Goal: Information Seeking & Learning: Learn about a topic

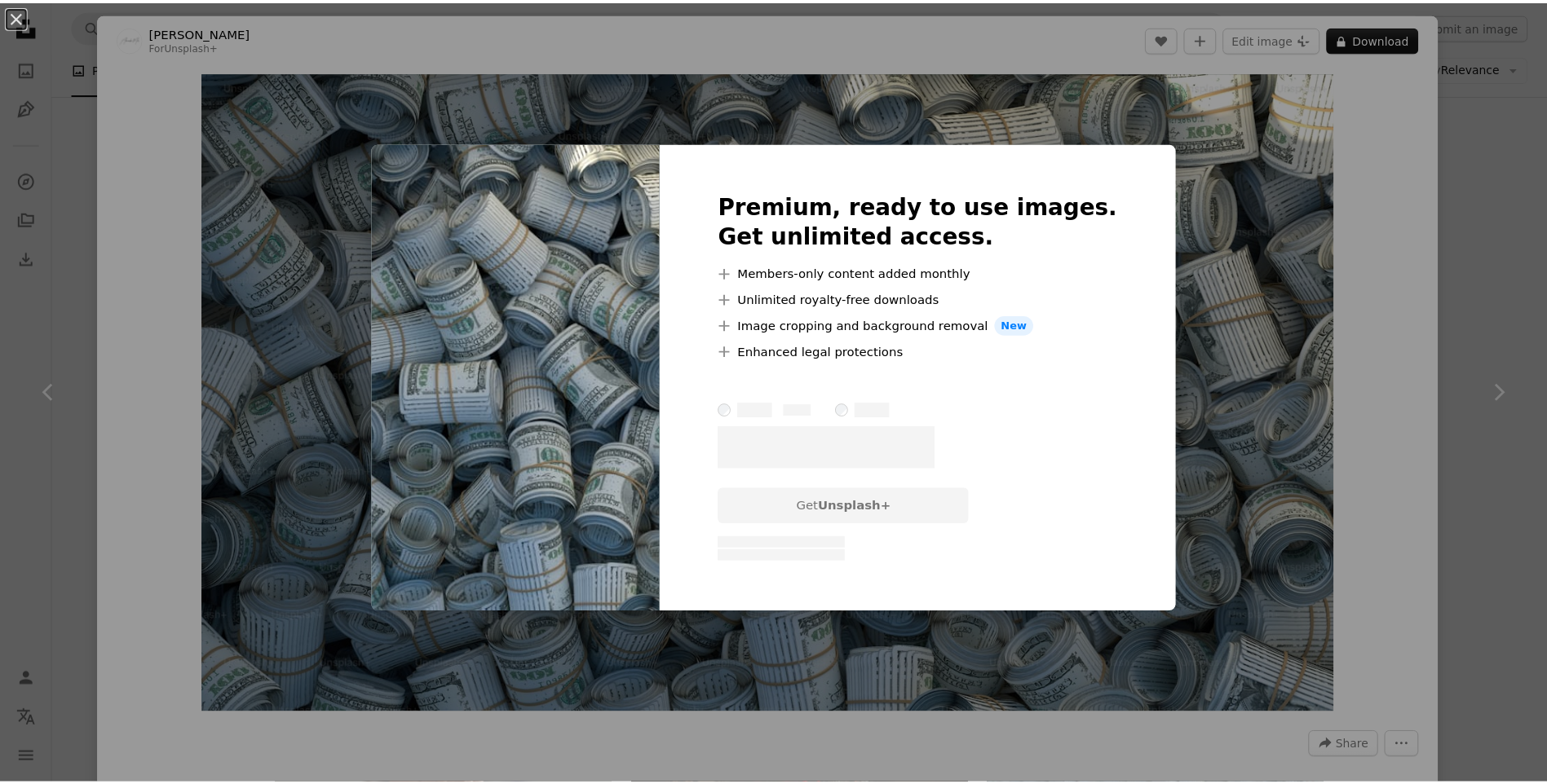
scroll to position [1060, 0]
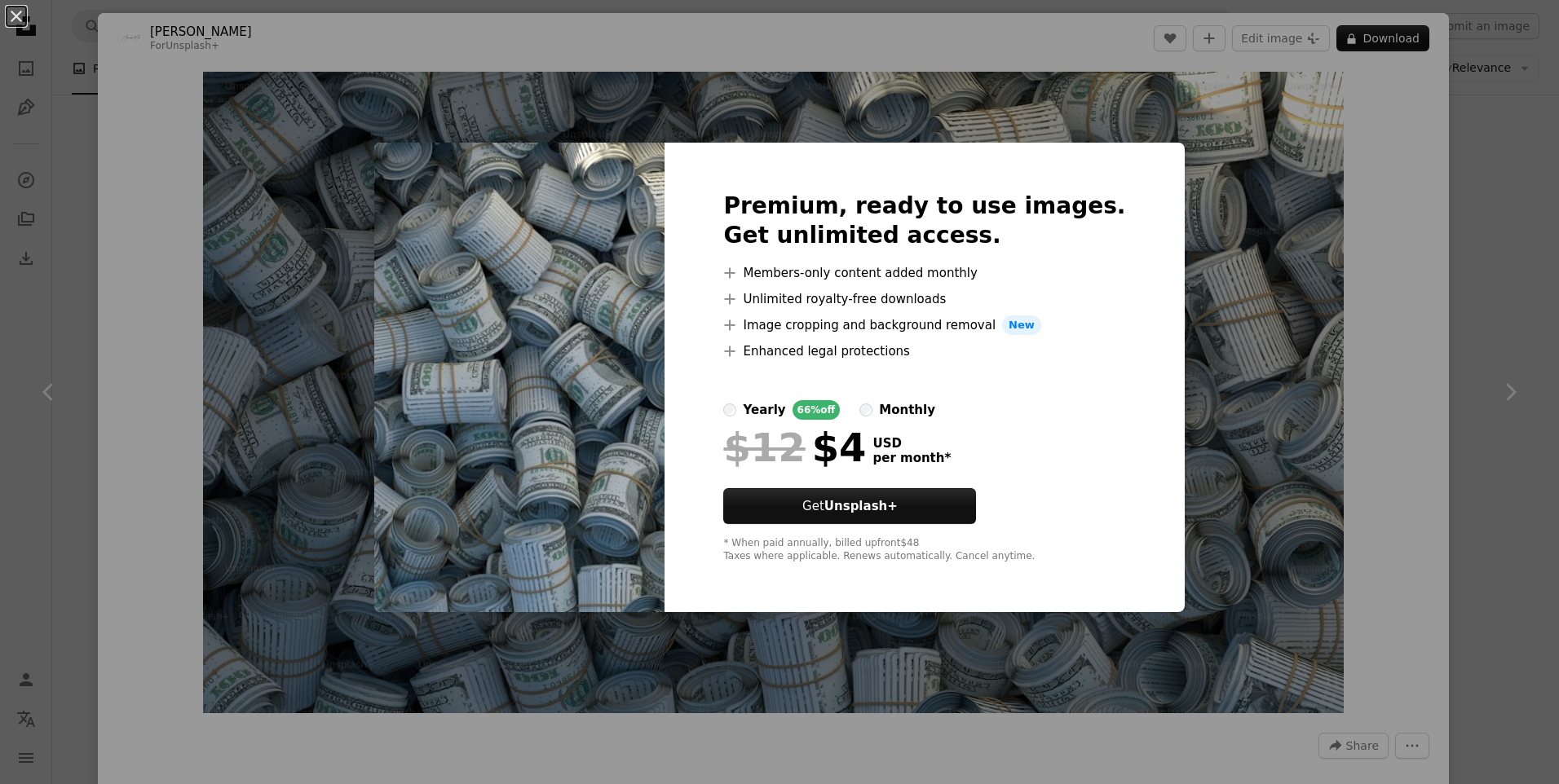
click at [436, 11] on div "An X shape Premium, ready to use images. Get unlimited access. A plus sign Memb…" at bounding box center [779, 392] width 1559 height 784
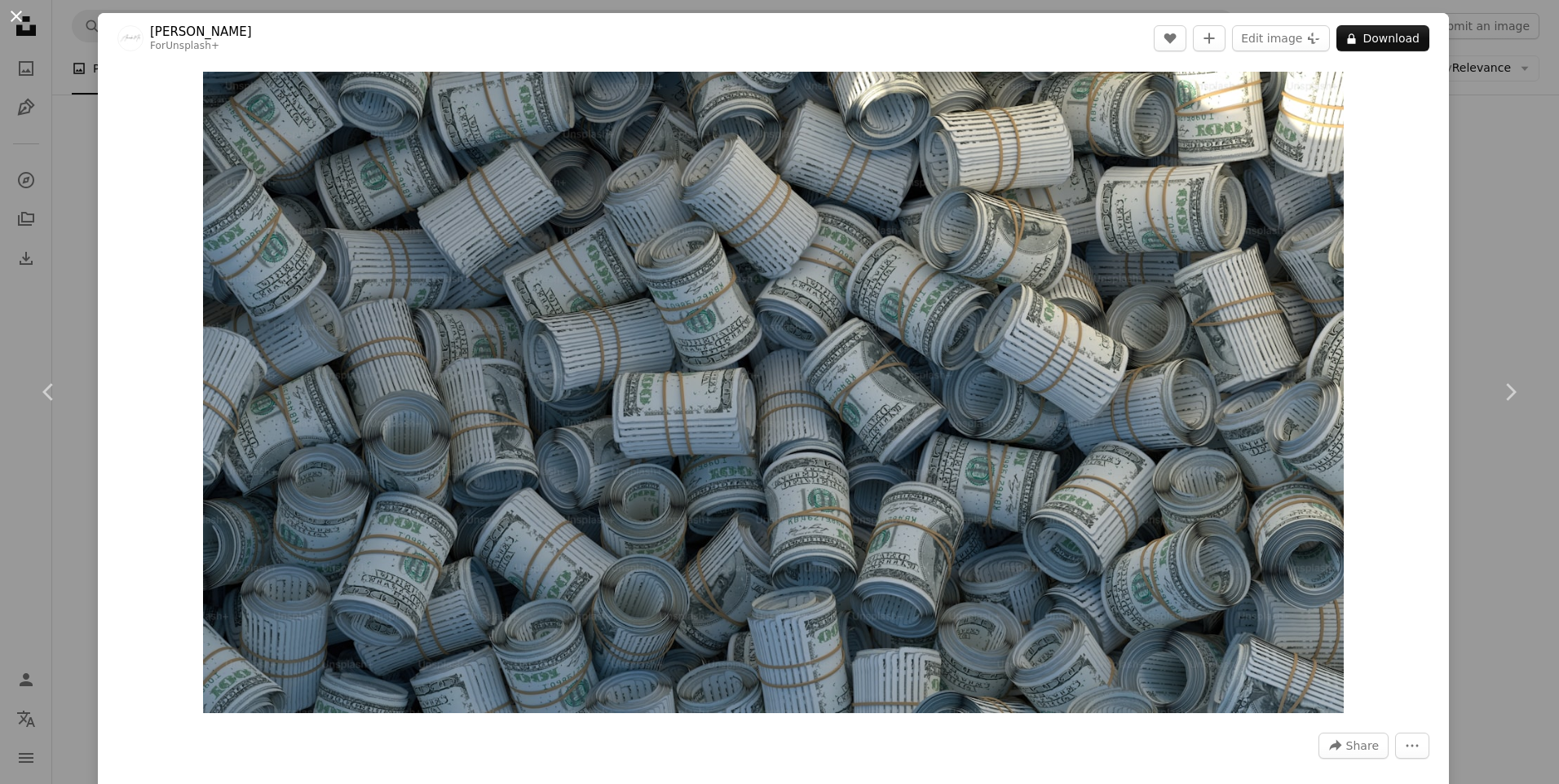
click at [14, 13] on button "An X shape" at bounding box center [16, 16] width 19 height 19
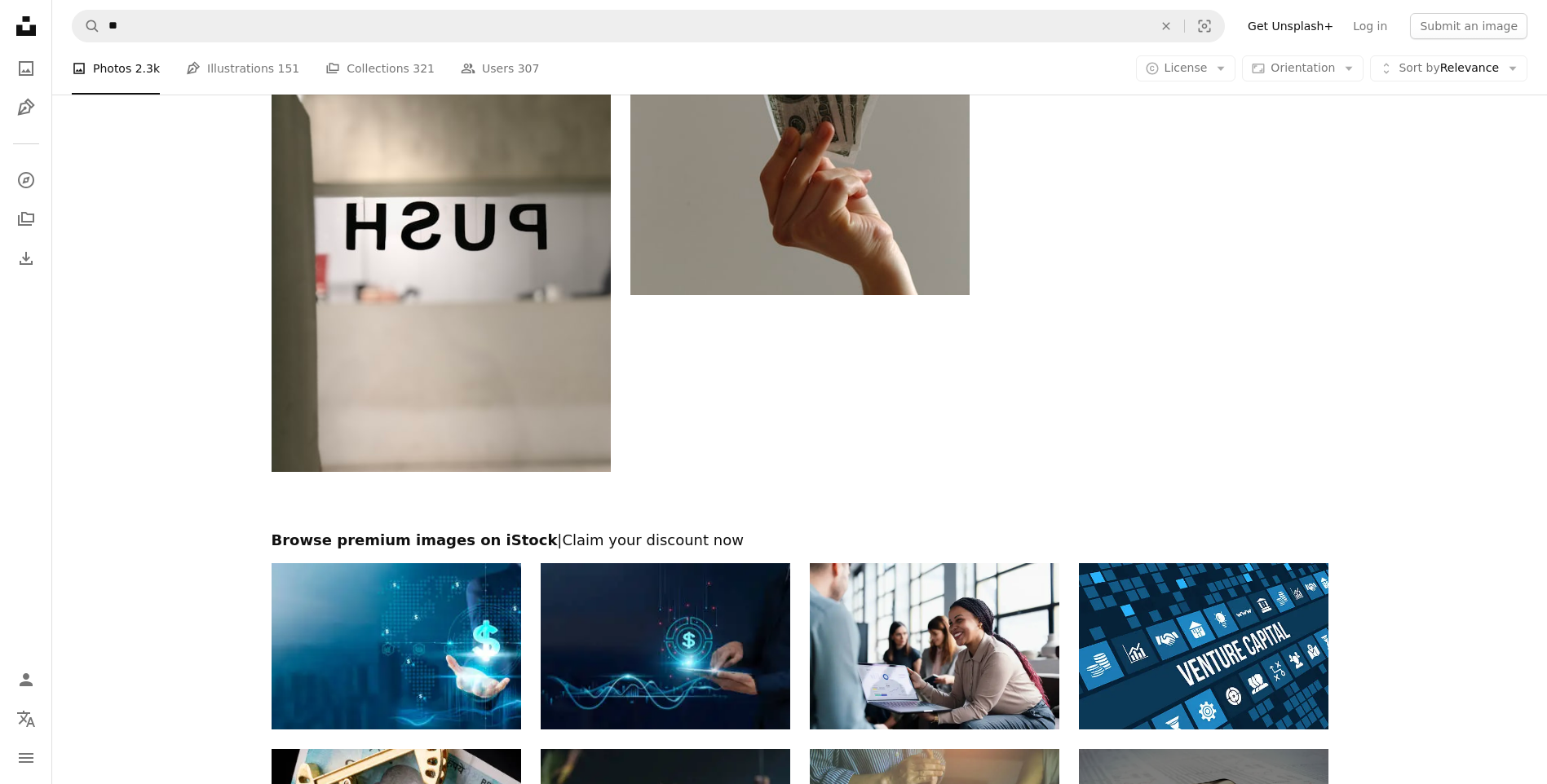
scroll to position [2379, 0]
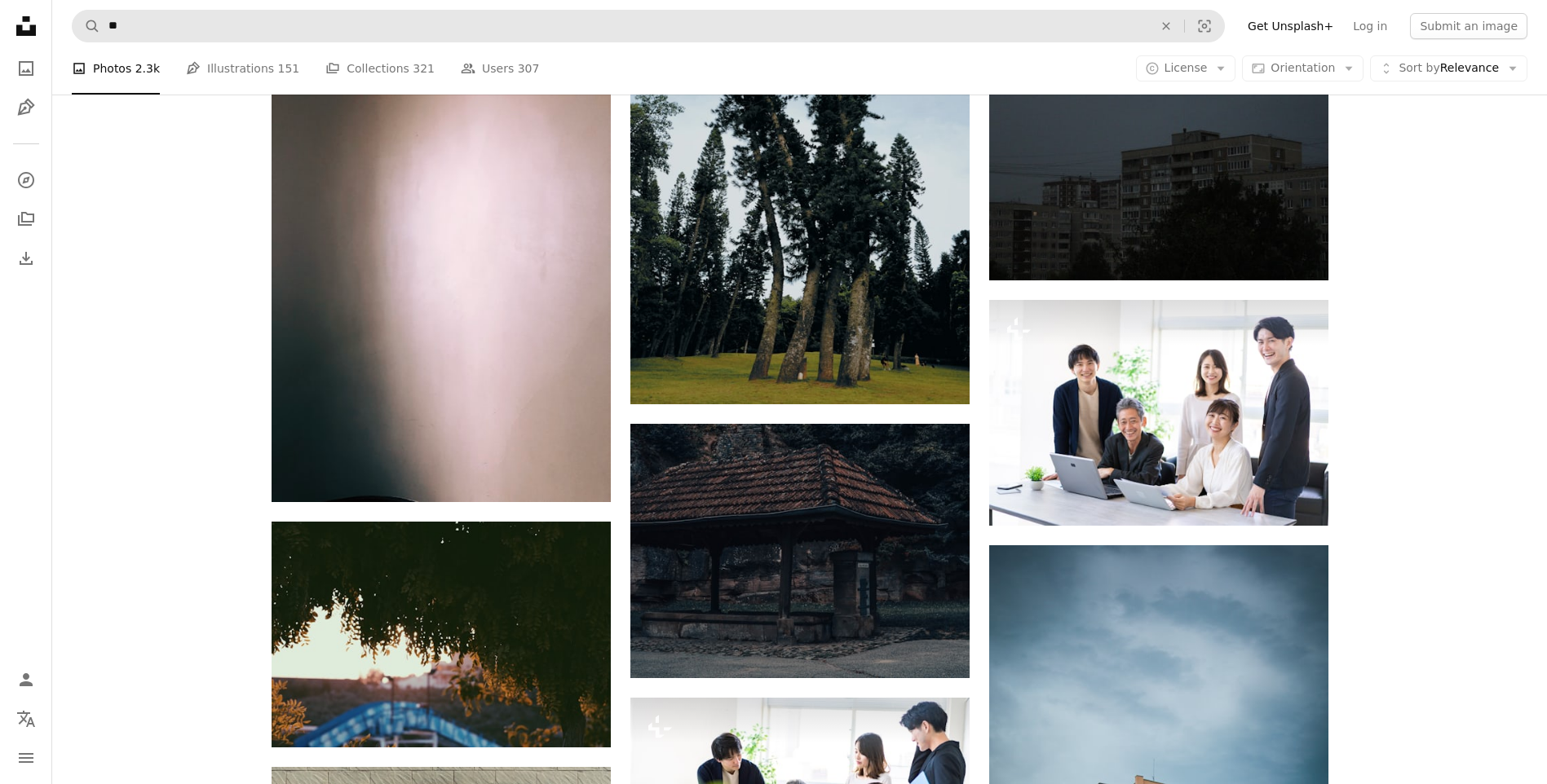
scroll to position [3602, 0]
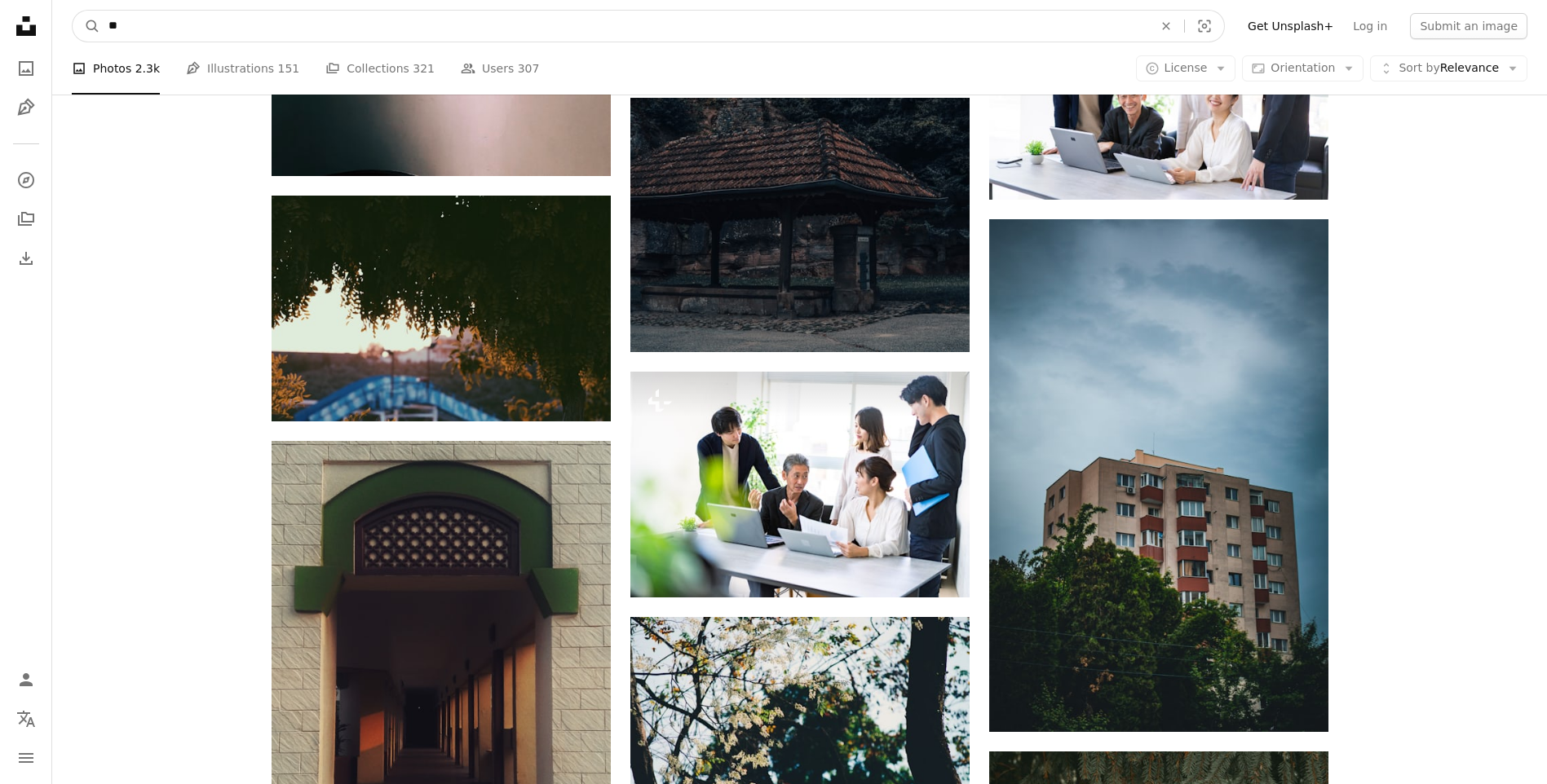
click at [229, 18] on input "**" at bounding box center [624, 26] width 1048 height 31
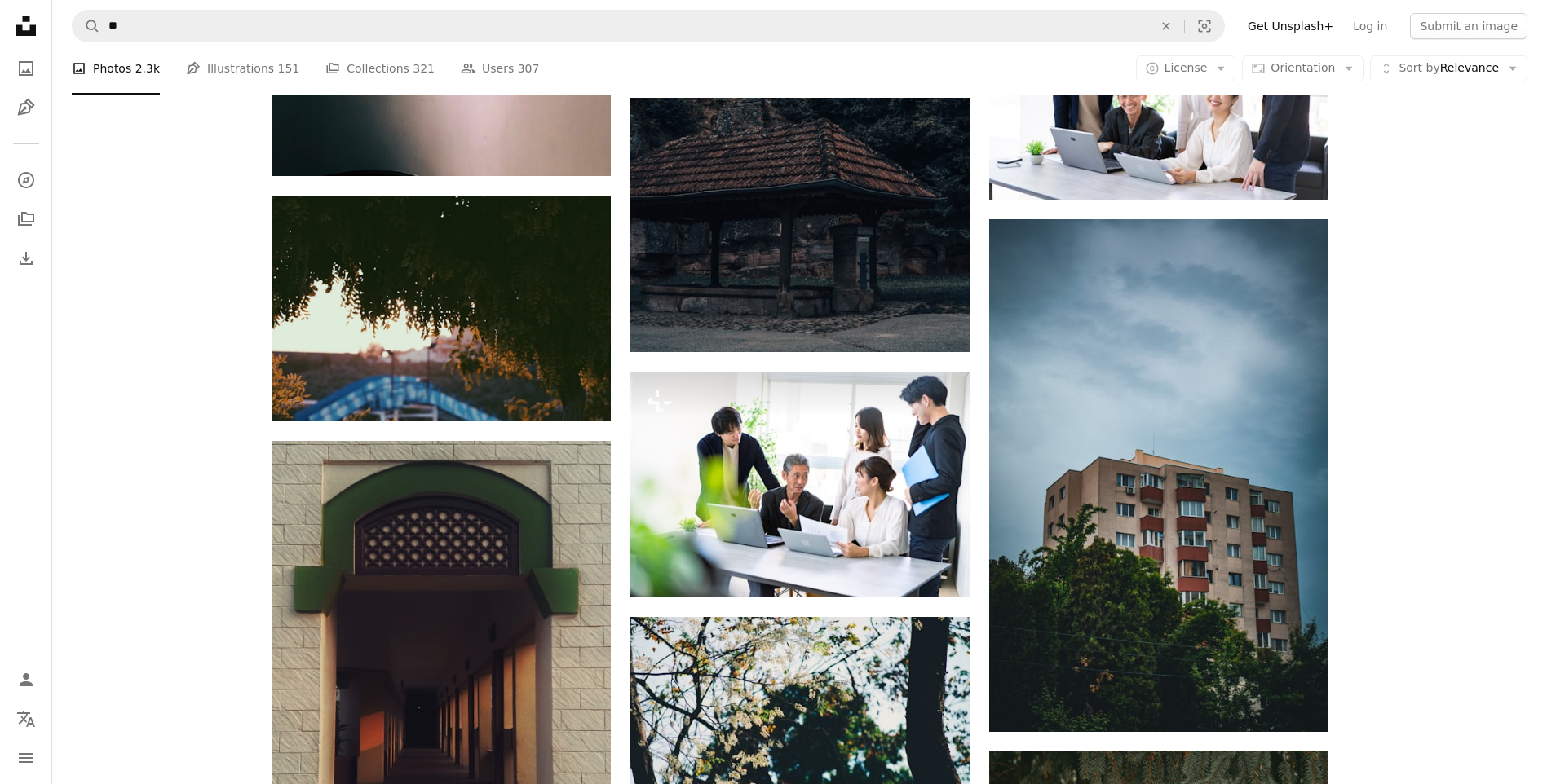
click at [339, 72] on link "A stack of folders Collections 321" at bounding box center [380, 68] width 110 height 52
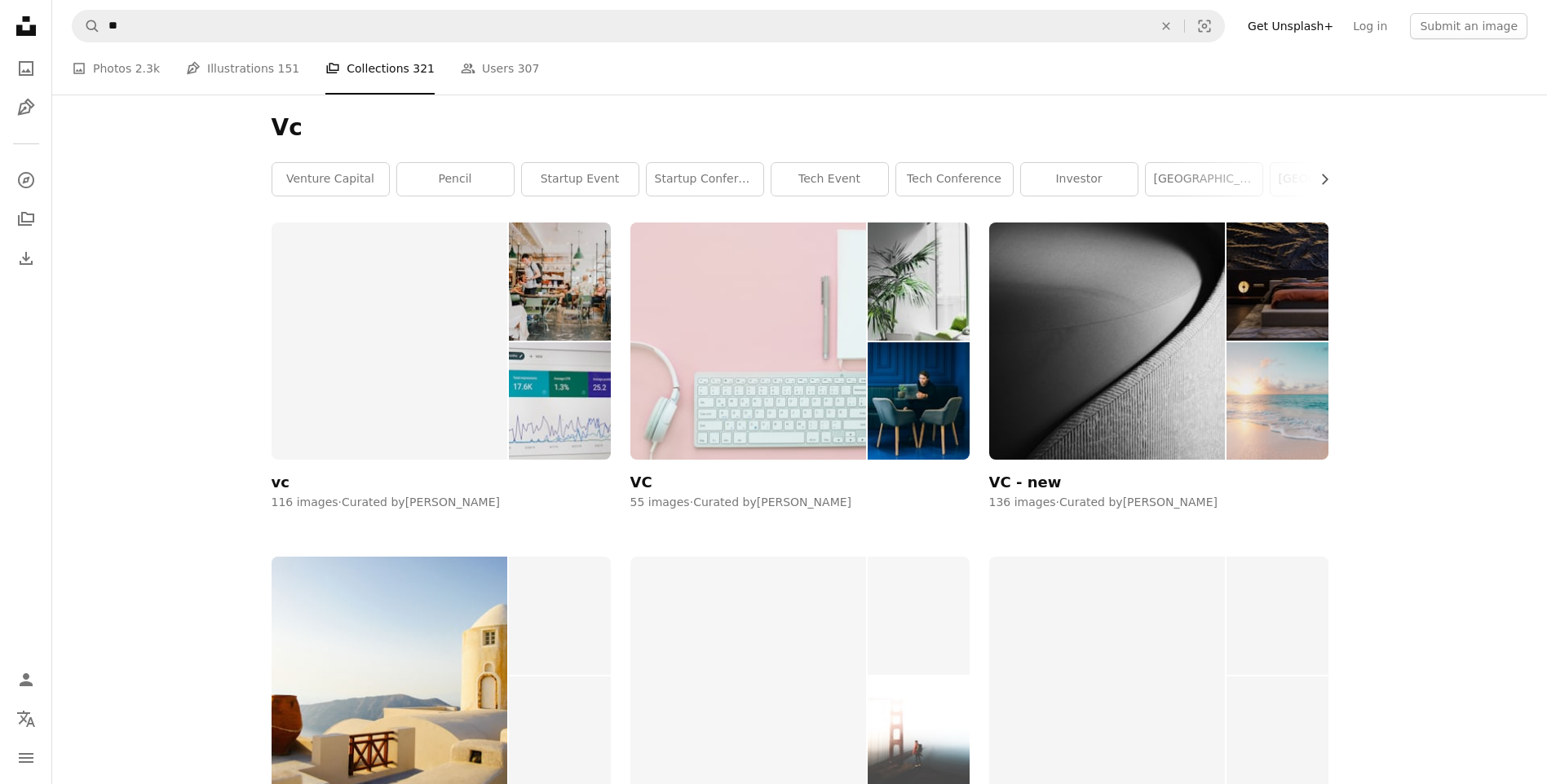
scroll to position [407, 0]
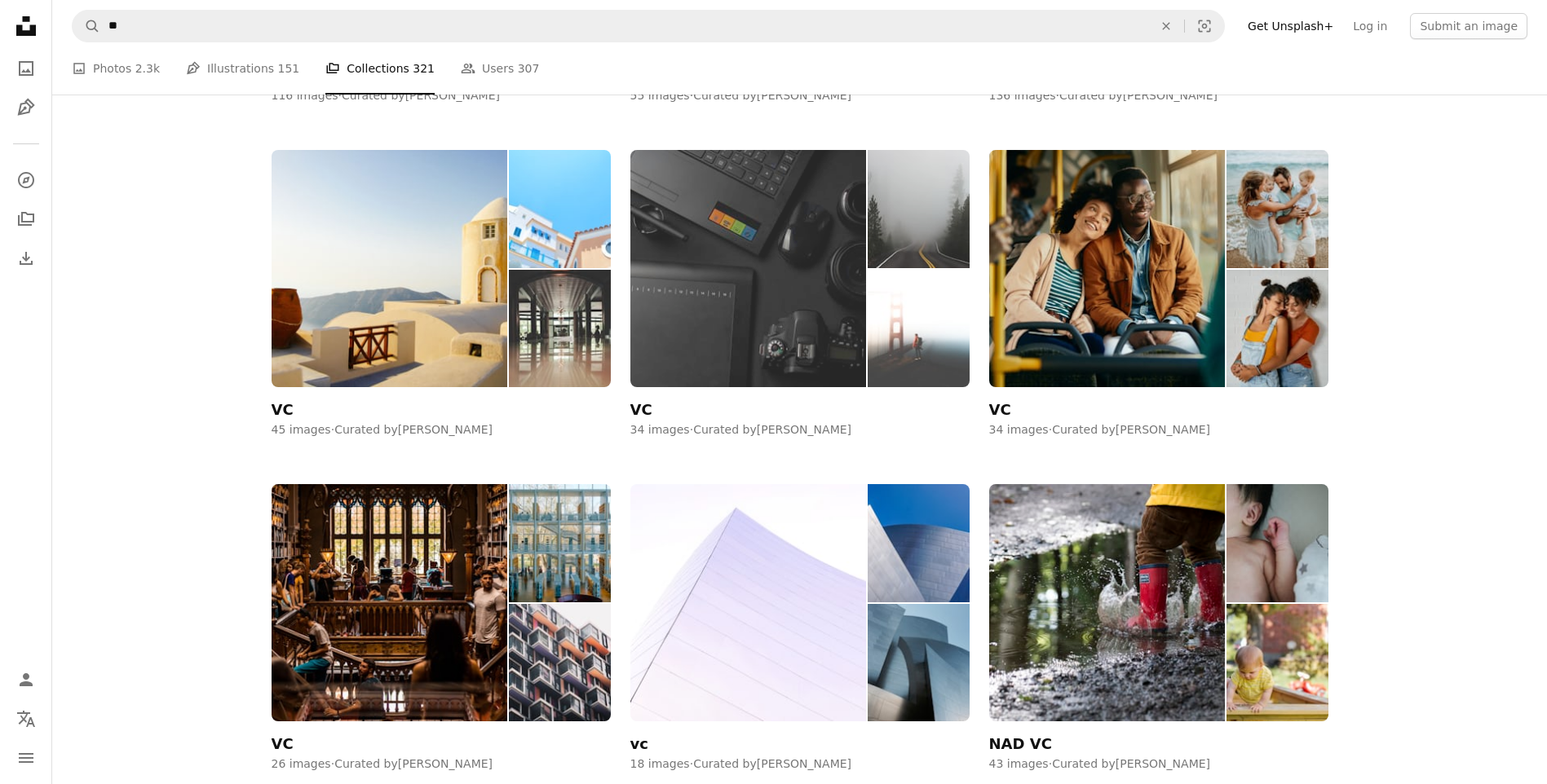
click at [773, 236] on img at bounding box center [748, 268] width 236 height 237
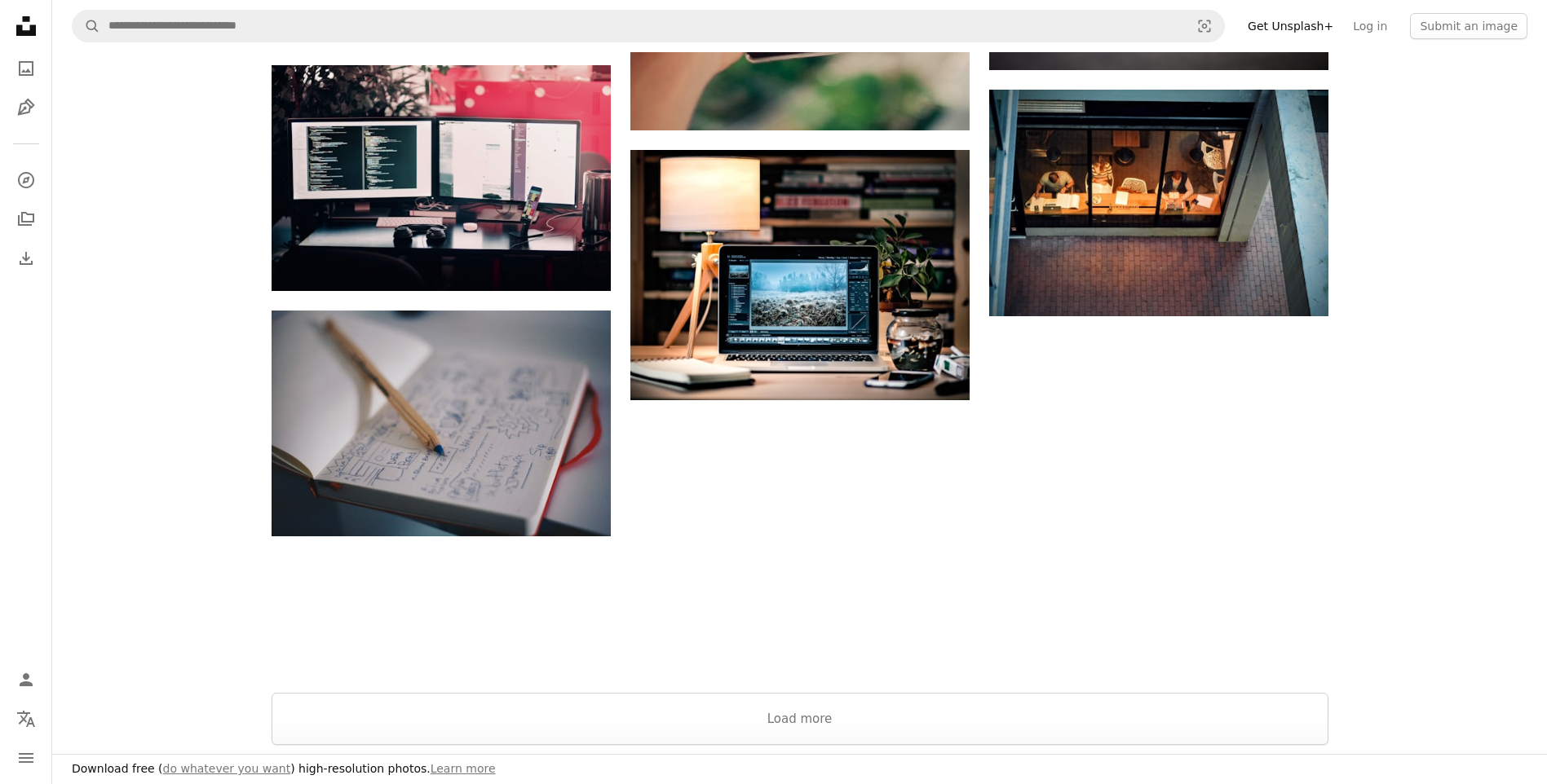
scroll to position [1957, 0]
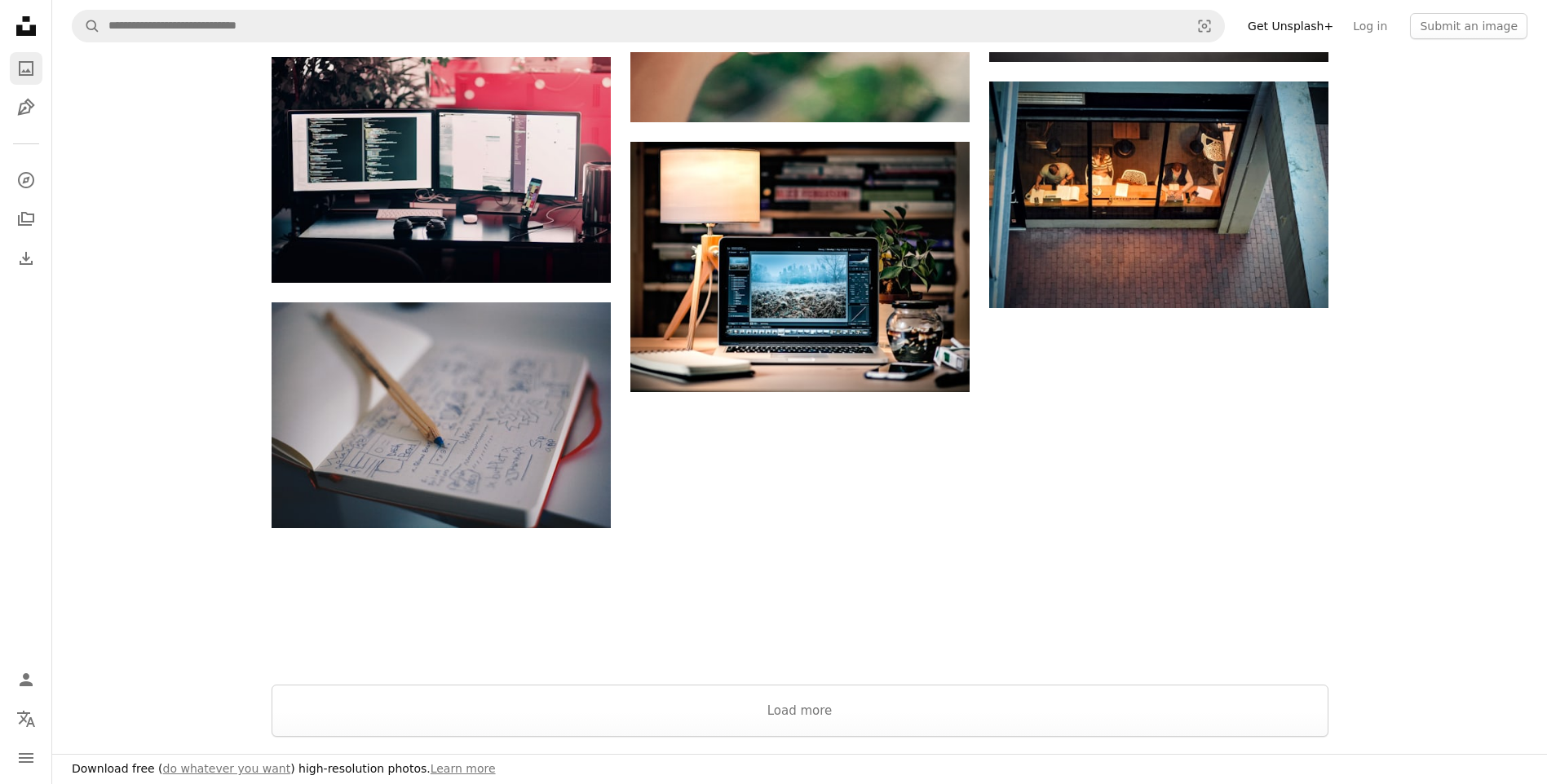
click at [19, 70] on icon "Photos" at bounding box center [25, 68] width 14 height 14
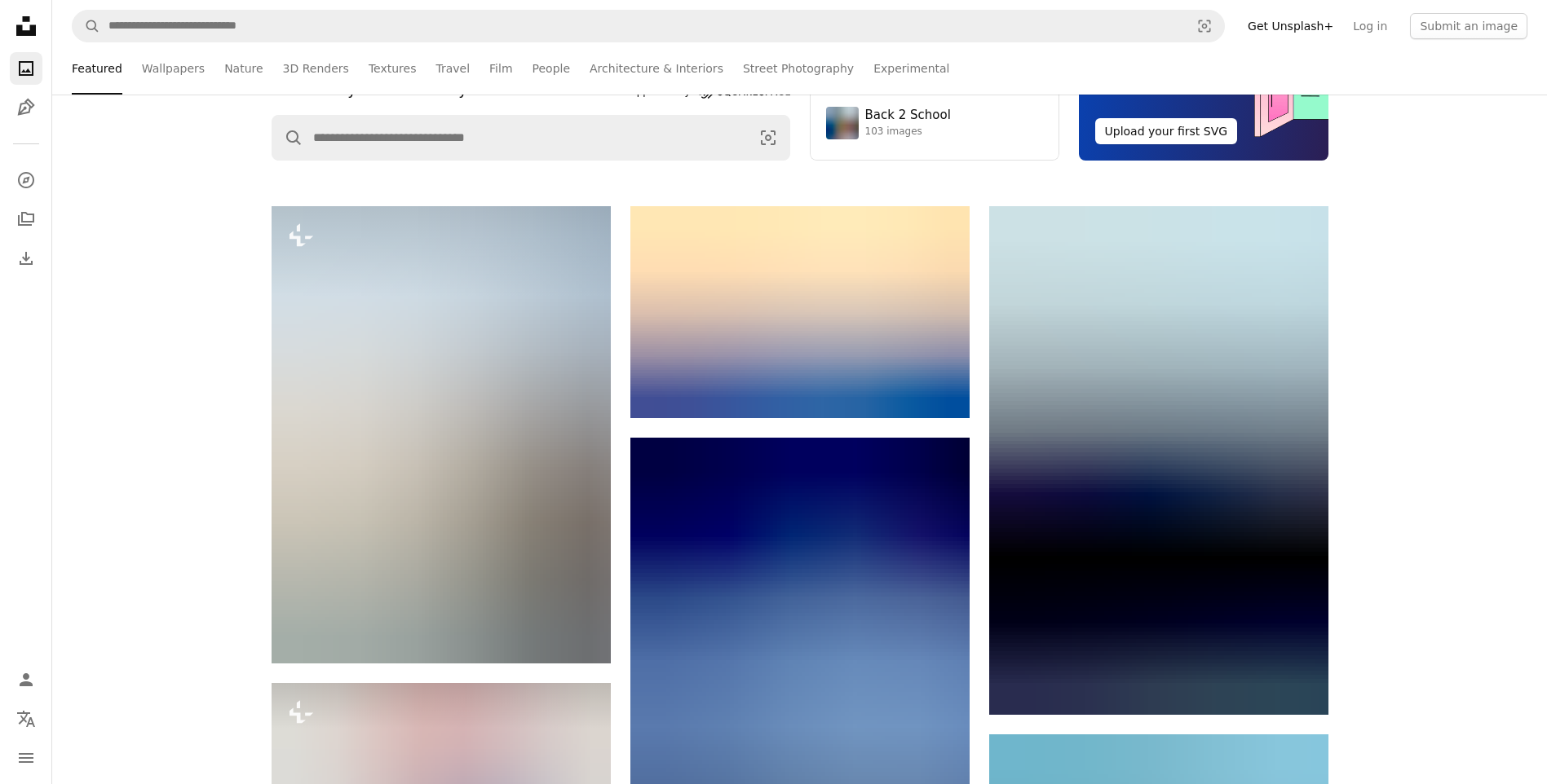
scroll to position [82, 0]
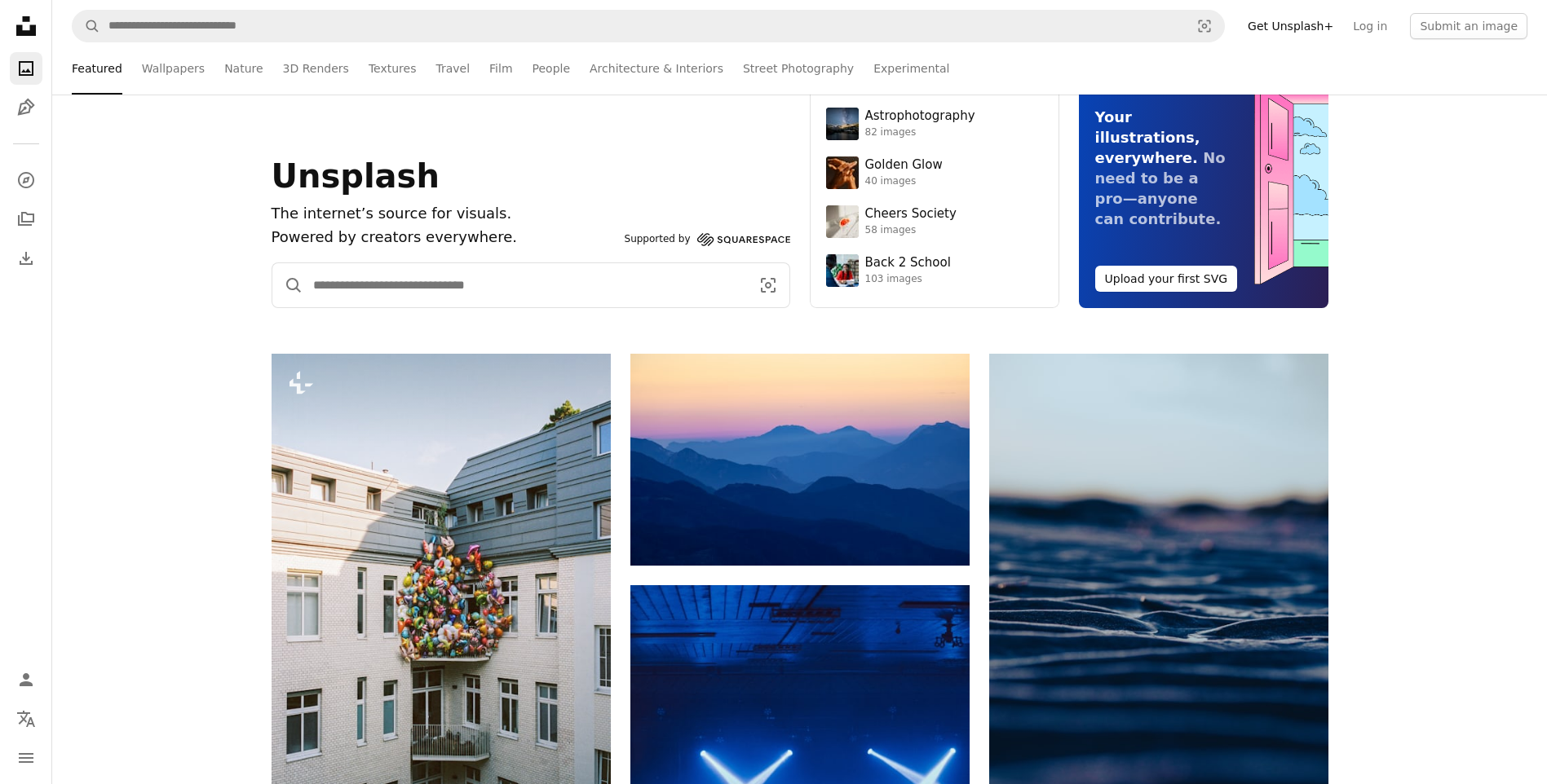
click at [348, 290] on input "Find visuals sitewide" at bounding box center [526, 285] width 444 height 44
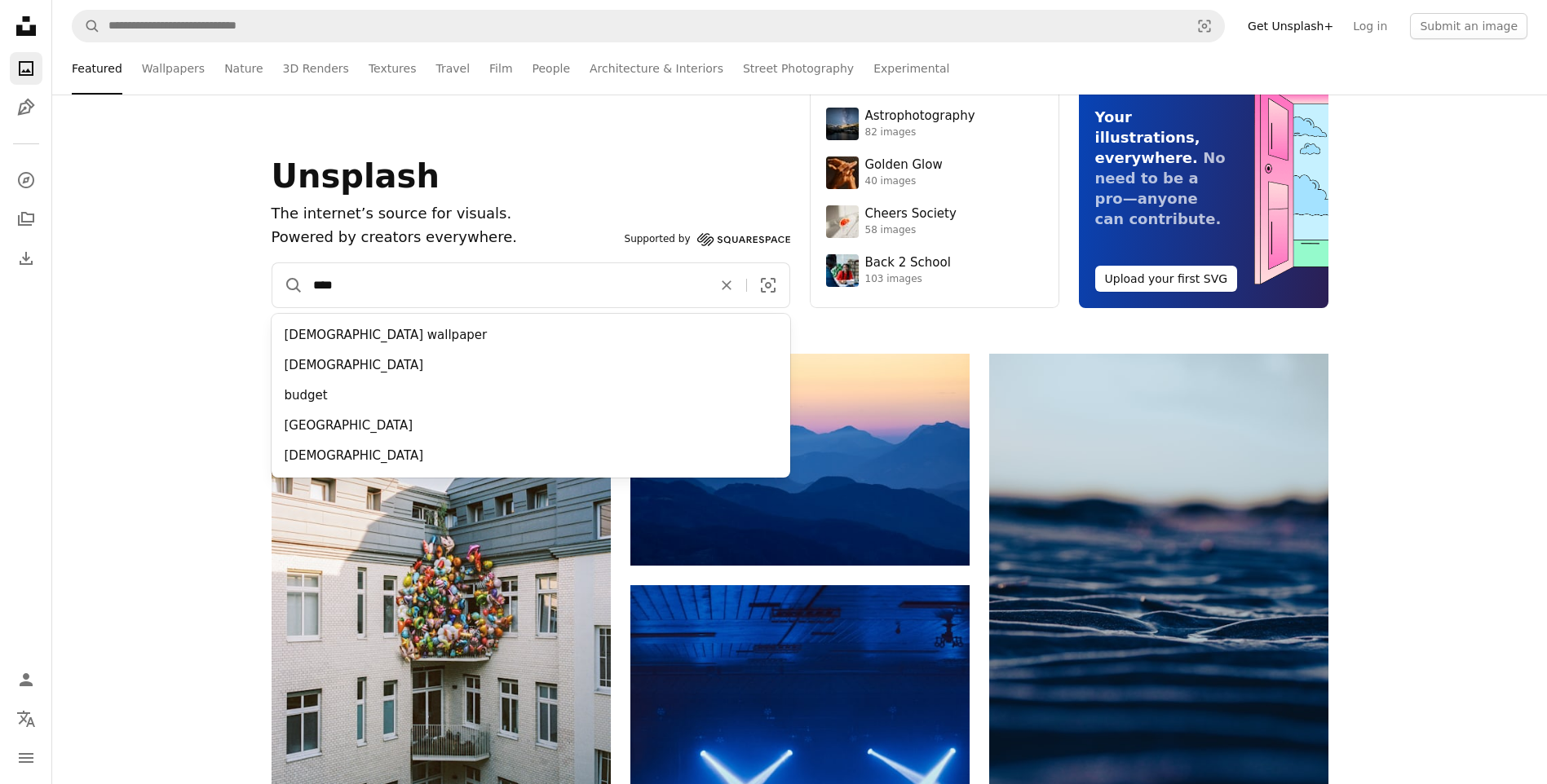
type input "*****"
click button "A magnifying glass" at bounding box center [288, 285] width 31 height 44
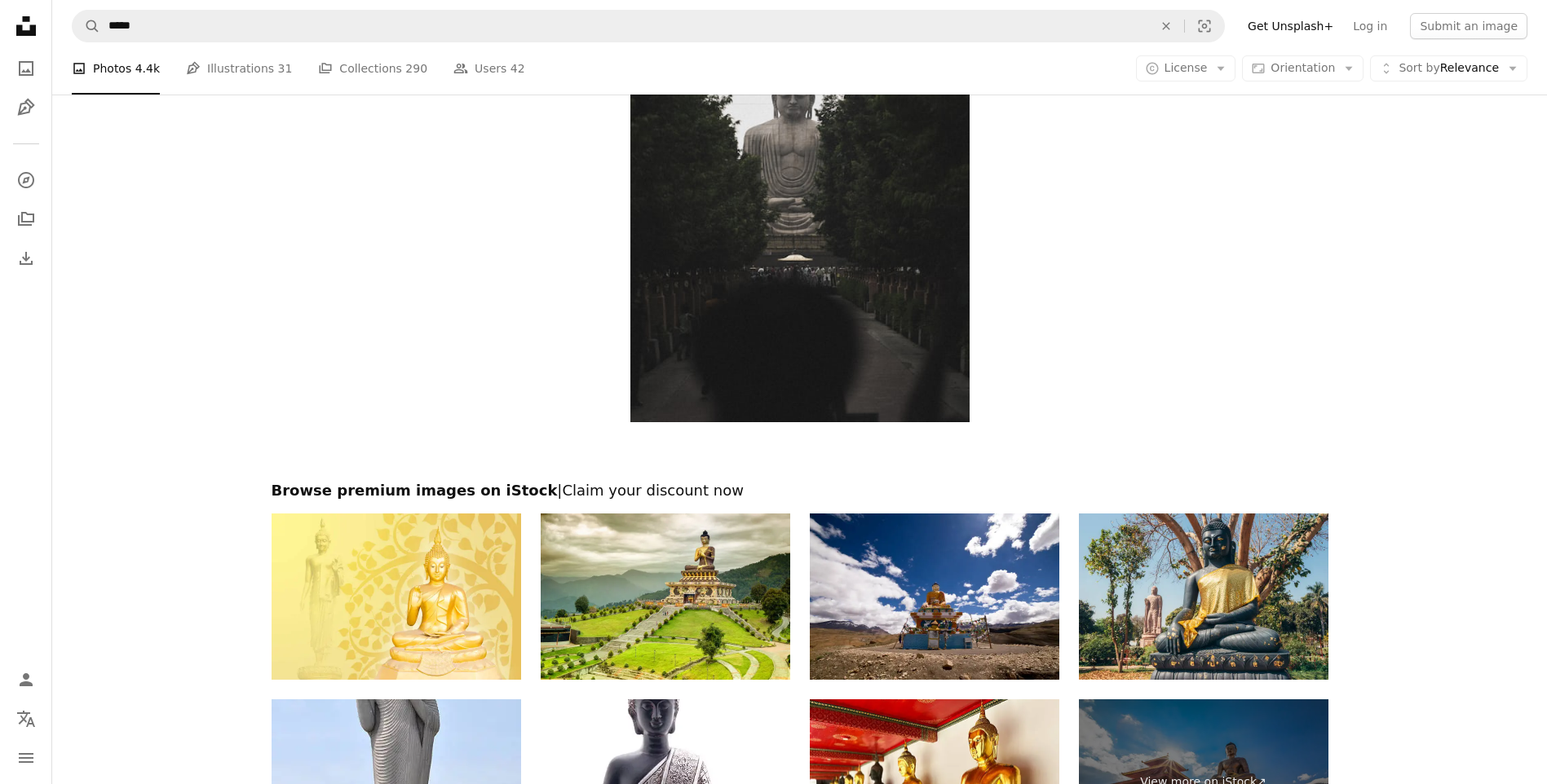
scroll to position [3113, 0]
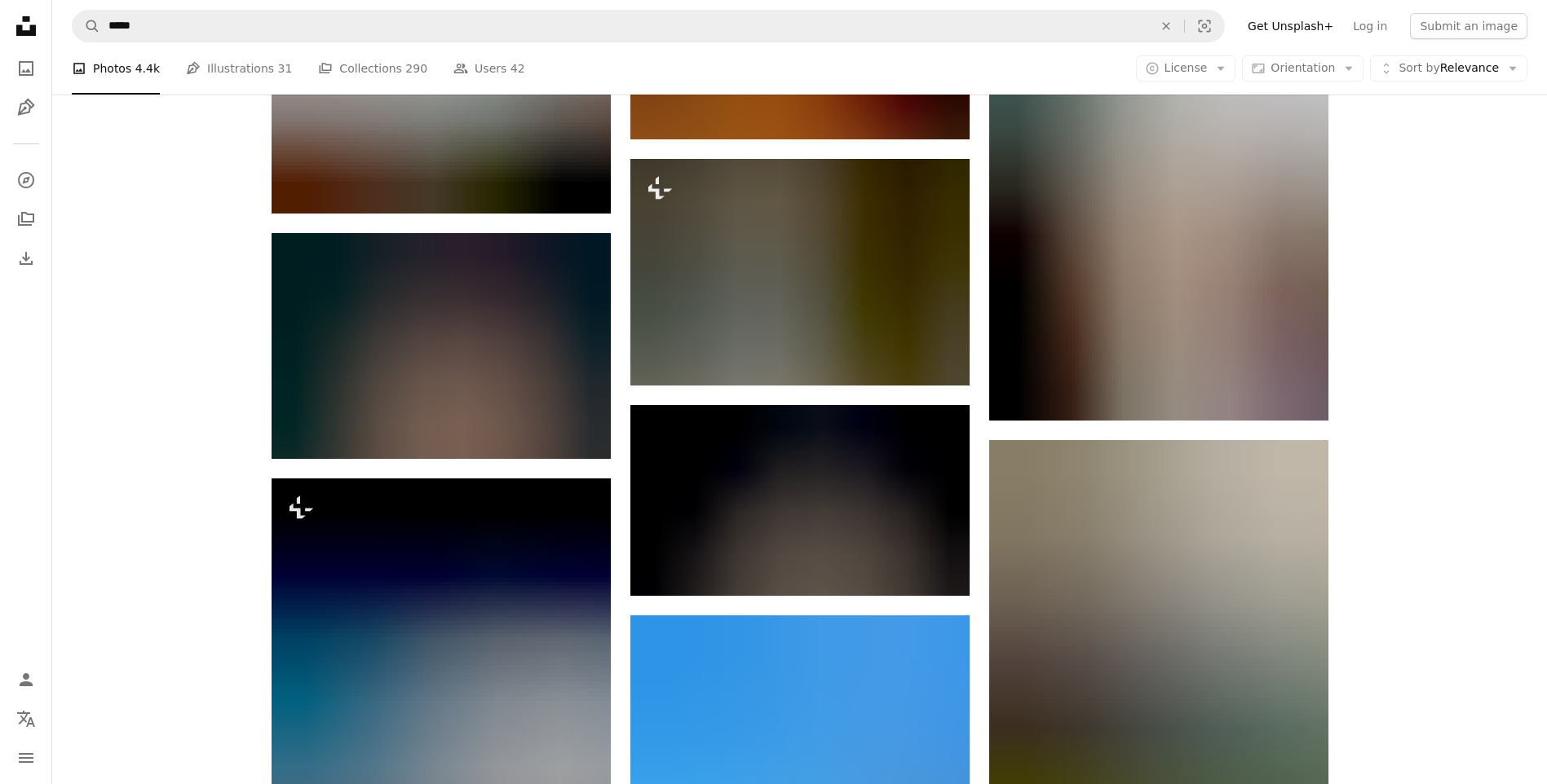
scroll to position [4498, 0]
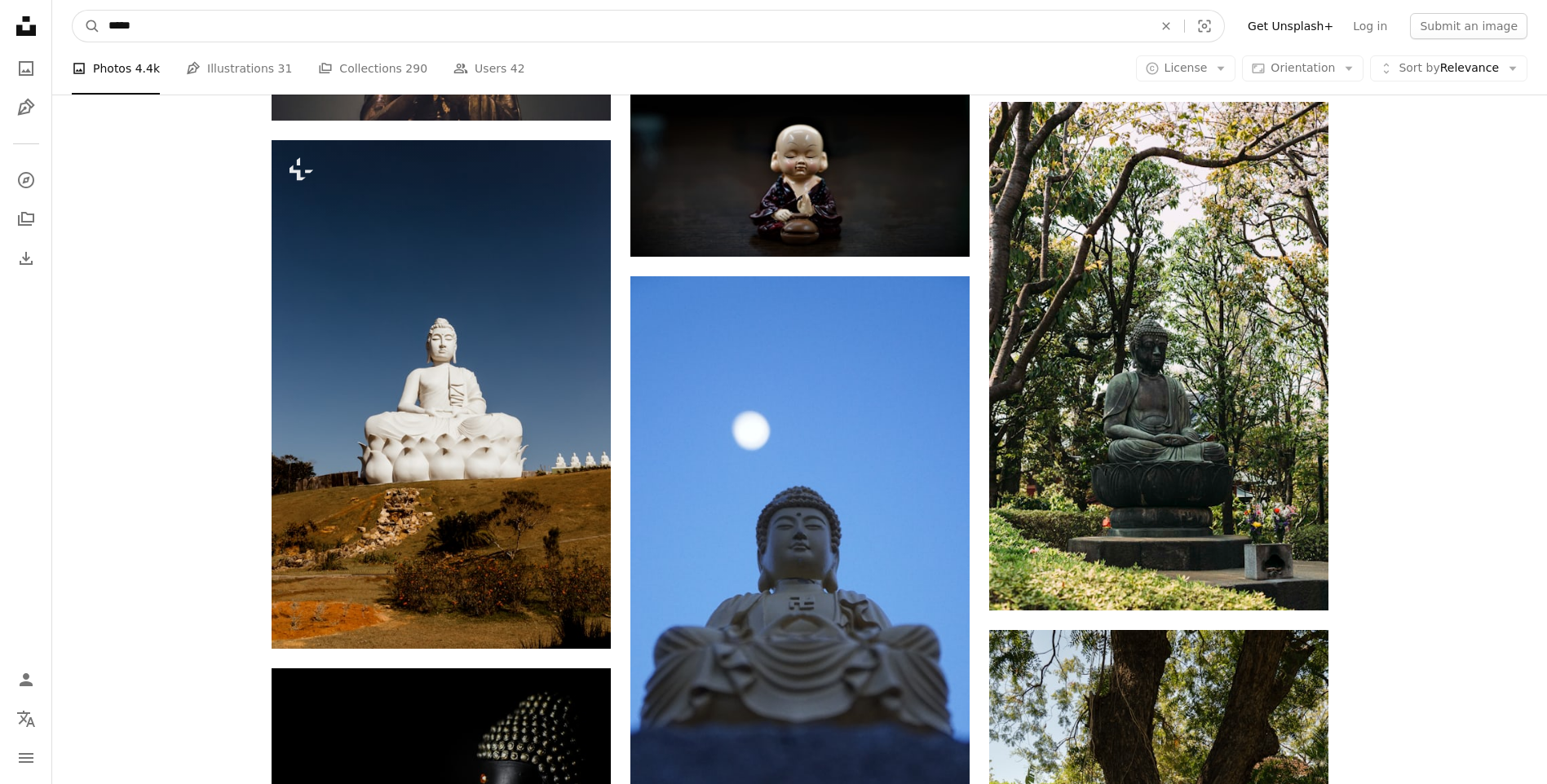
click at [219, 34] on input "*****" at bounding box center [624, 26] width 1048 height 31
type input "**********"
click button "A magnifying glass" at bounding box center [86, 26] width 28 height 31
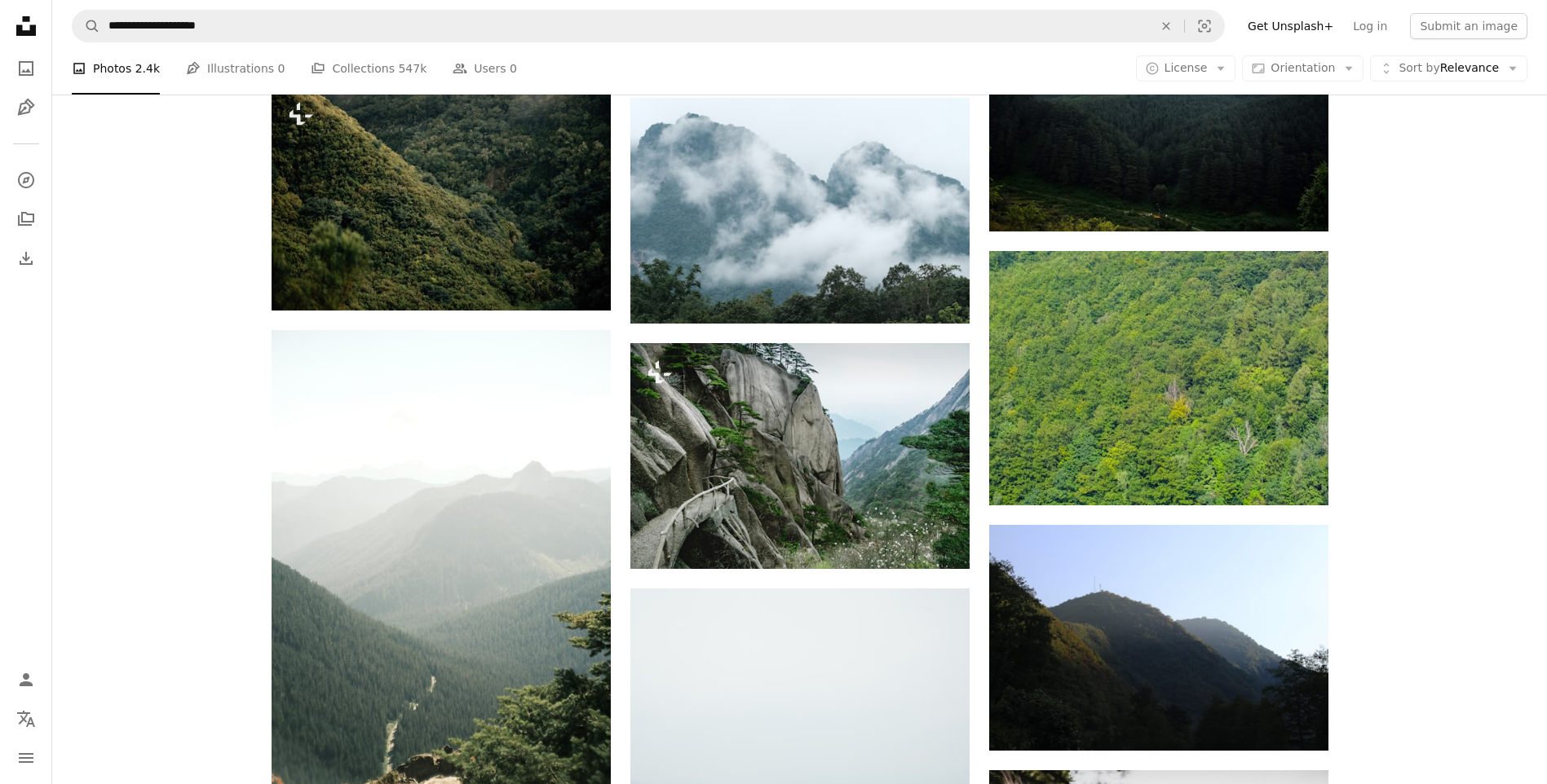
scroll to position [2038, 0]
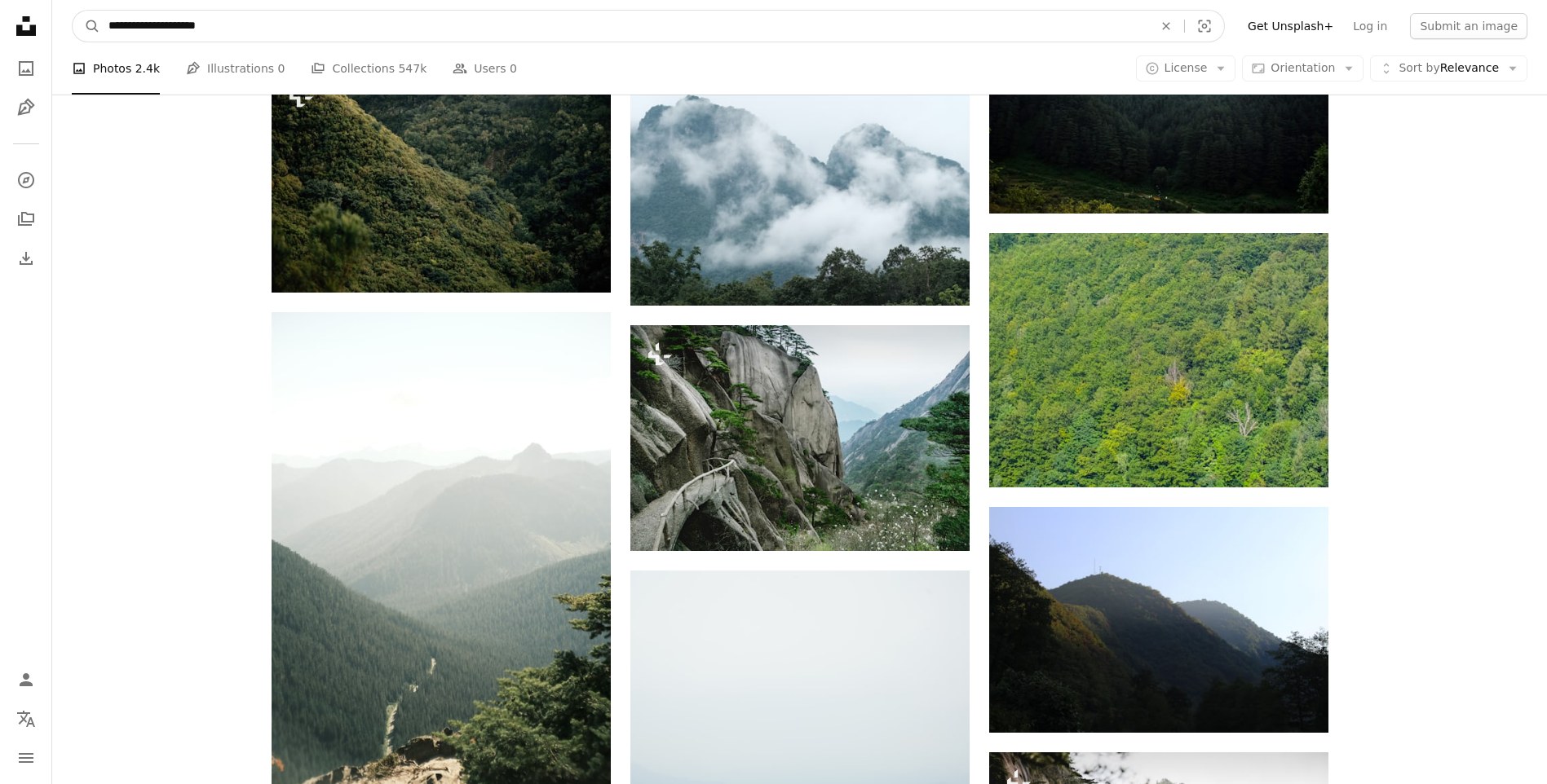
click at [332, 17] on input "**********" at bounding box center [624, 26] width 1048 height 31
drag, startPoint x: 263, startPoint y: 35, endPoint x: 45, endPoint y: 24, distance: 218.3
click at [45, 24] on div "**********" at bounding box center [774, 554] width 1547 height 5184
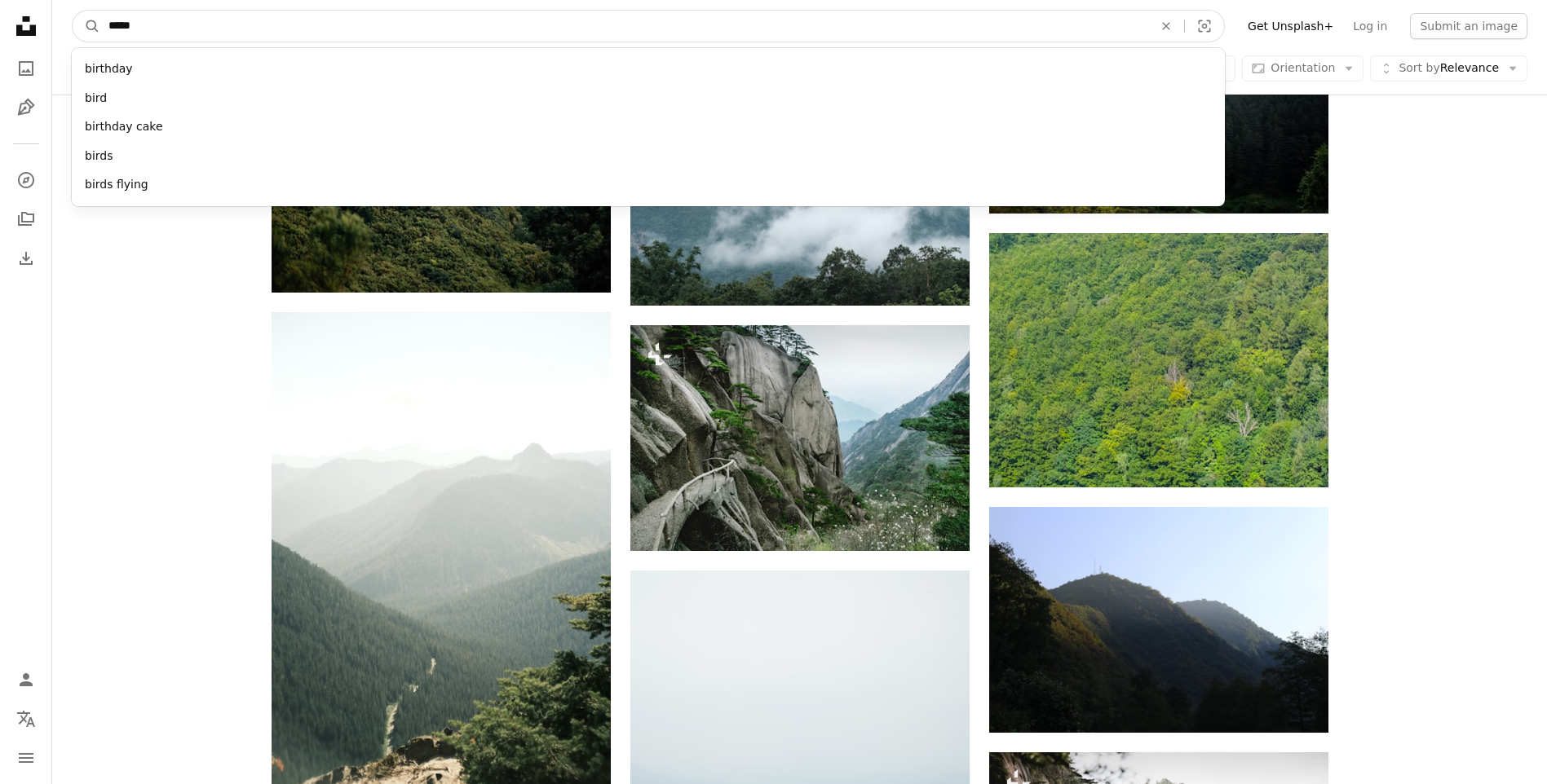
type input "*****"
click at [73, 11] on button "A magnifying glass" at bounding box center [86, 26] width 28 height 31
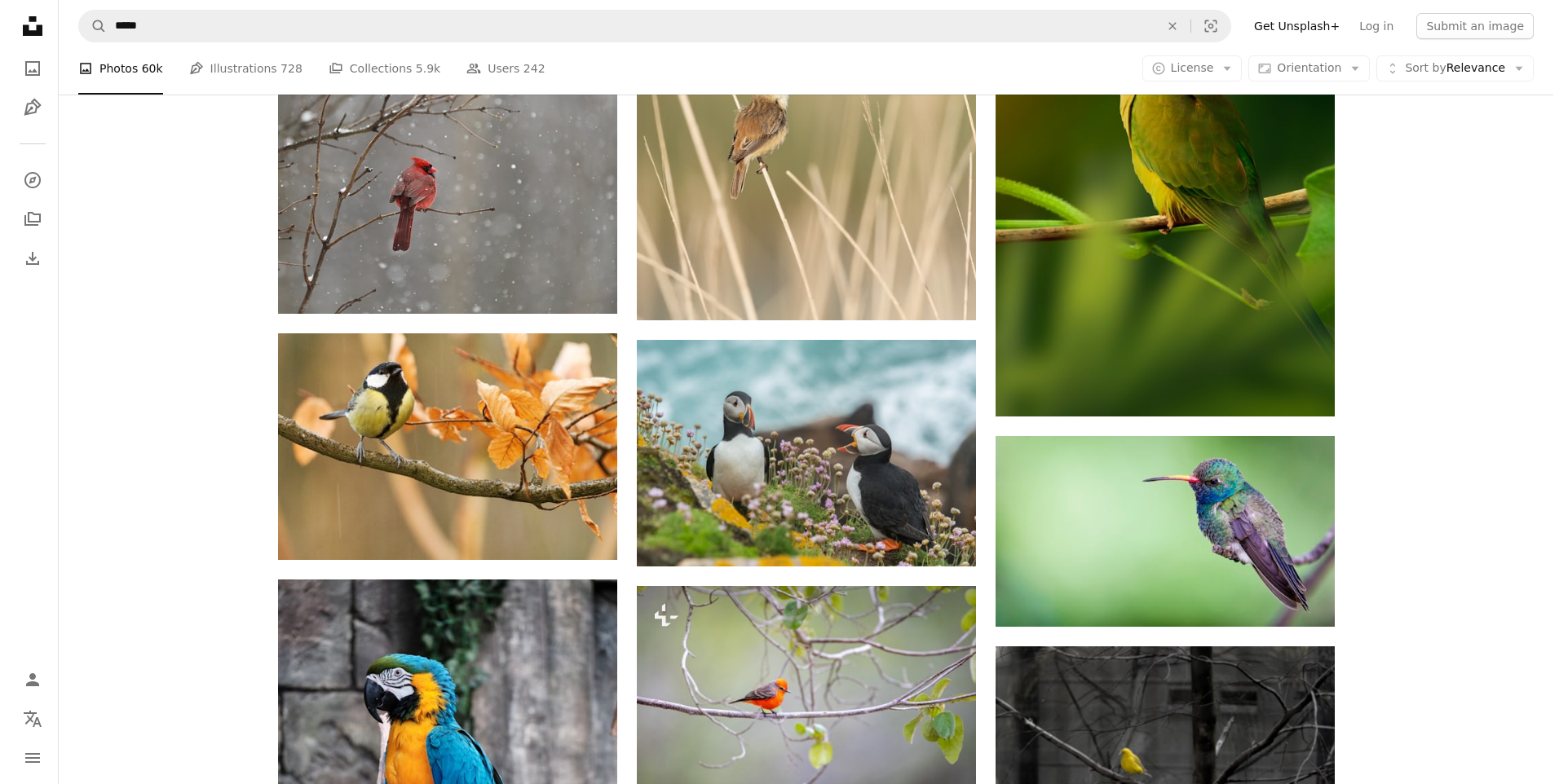
scroll to position [7499, 0]
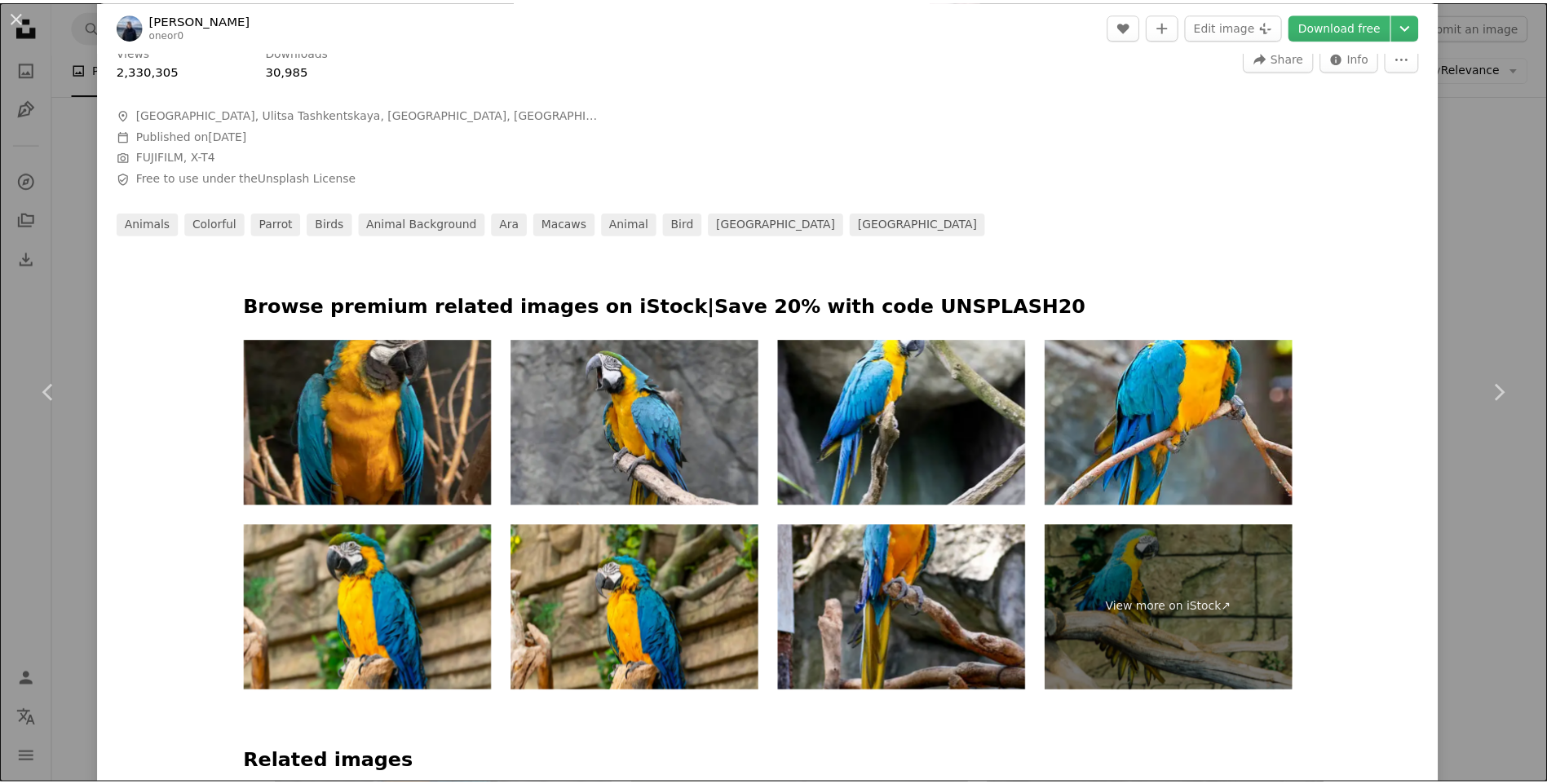
scroll to position [631, 0]
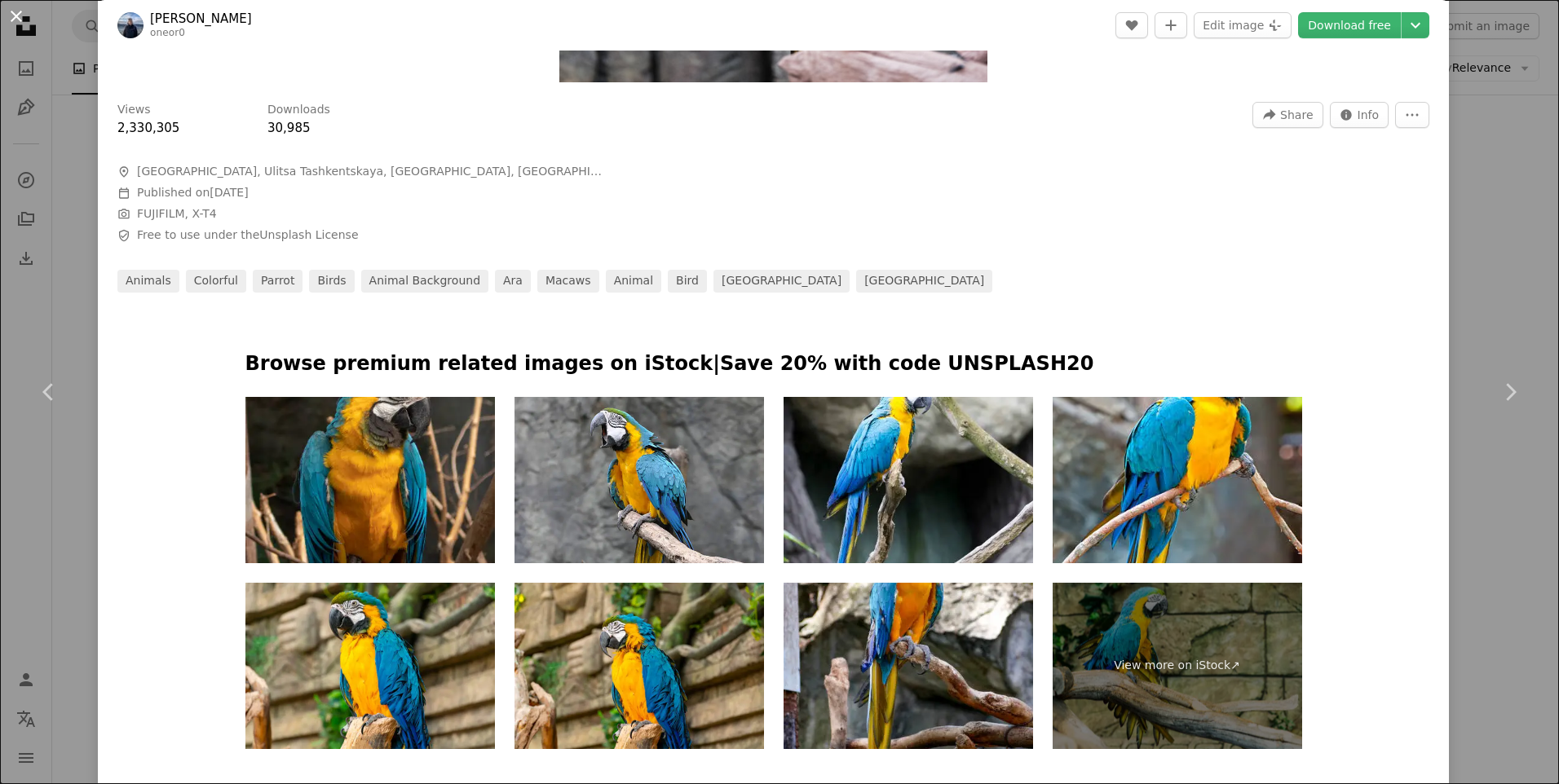
click at [13, 13] on button "An X shape" at bounding box center [16, 16] width 19 height 19
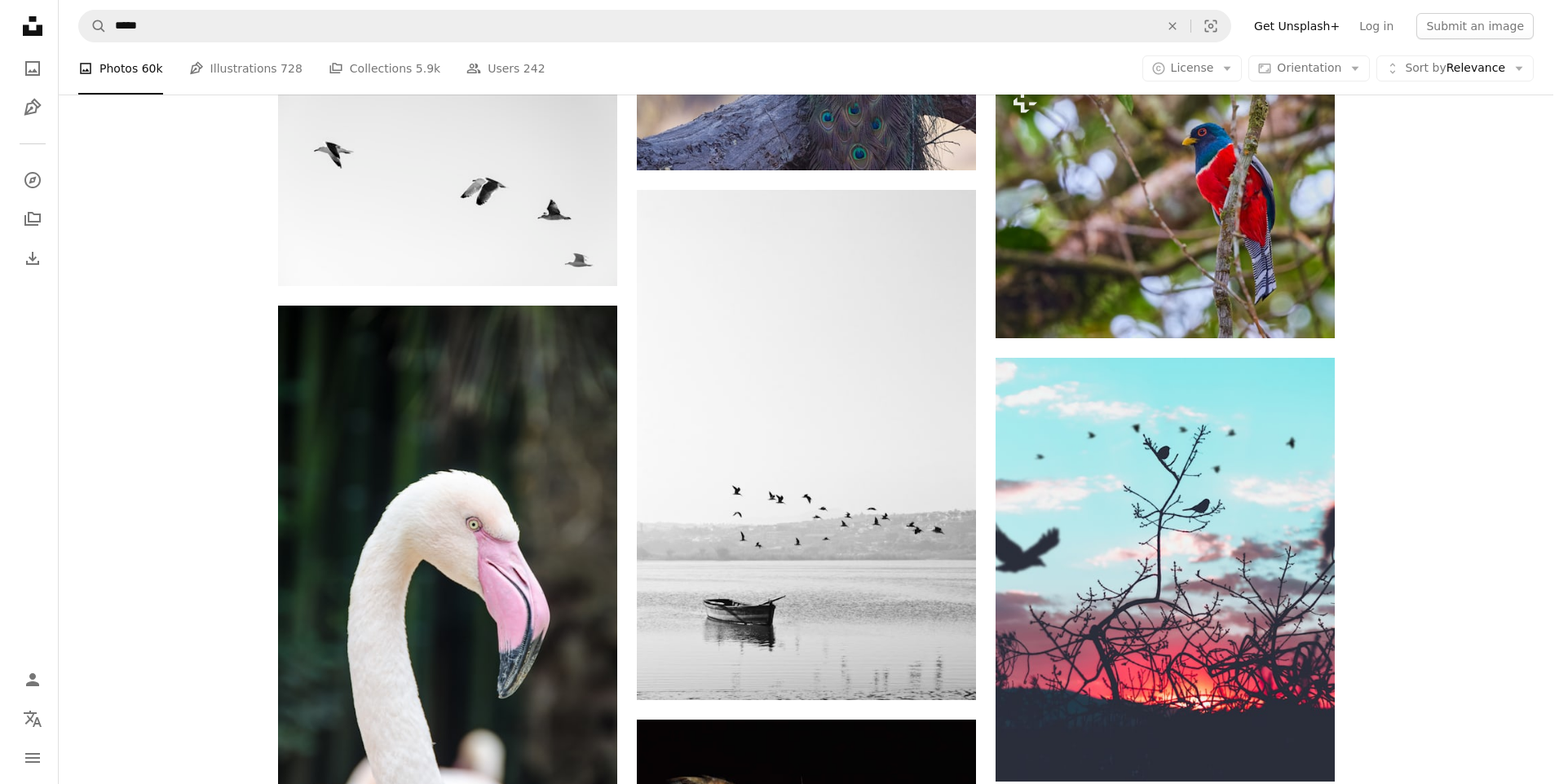
scroll to position [9048, 0]
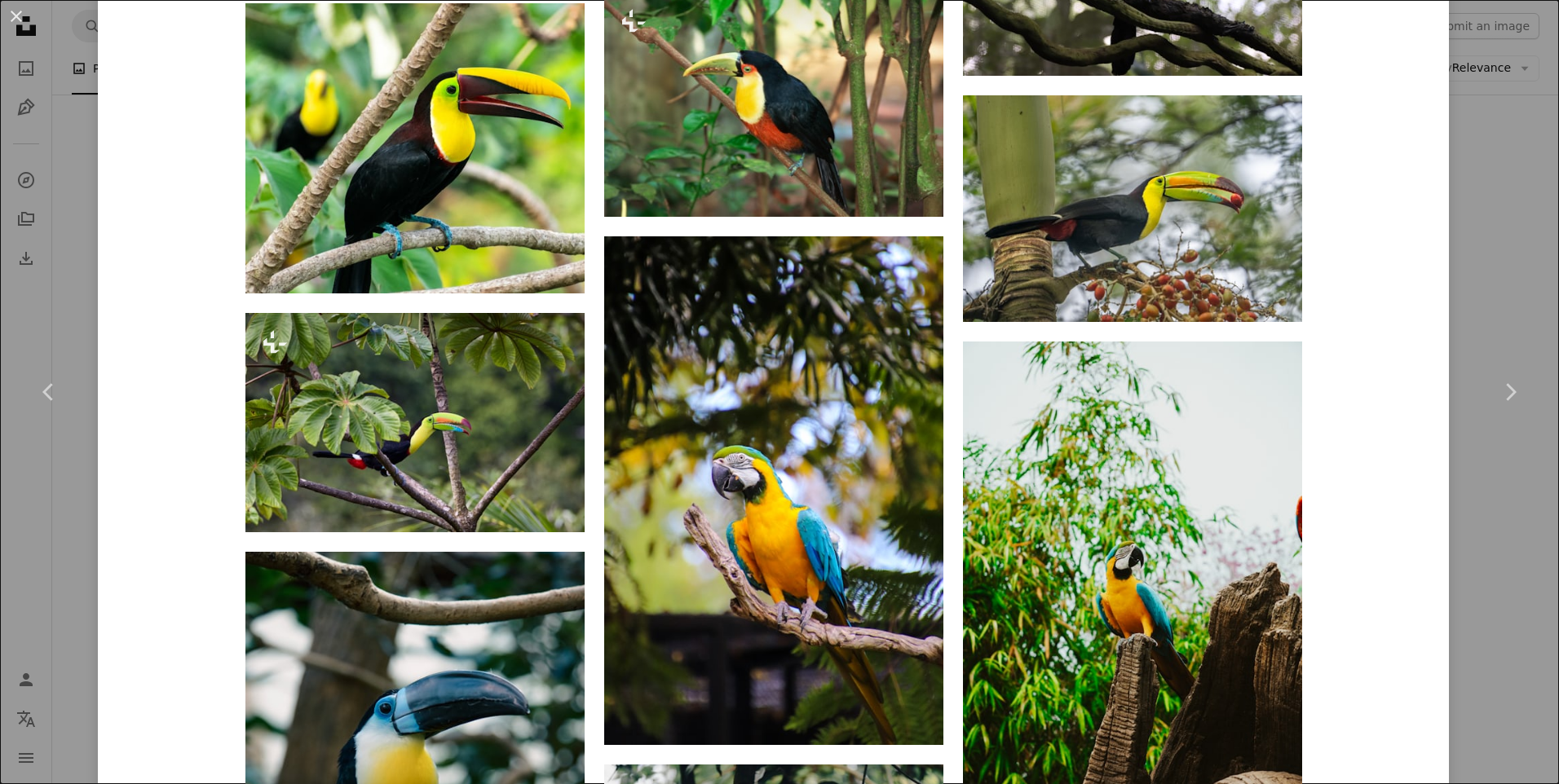
scroll to position [6667, 0]
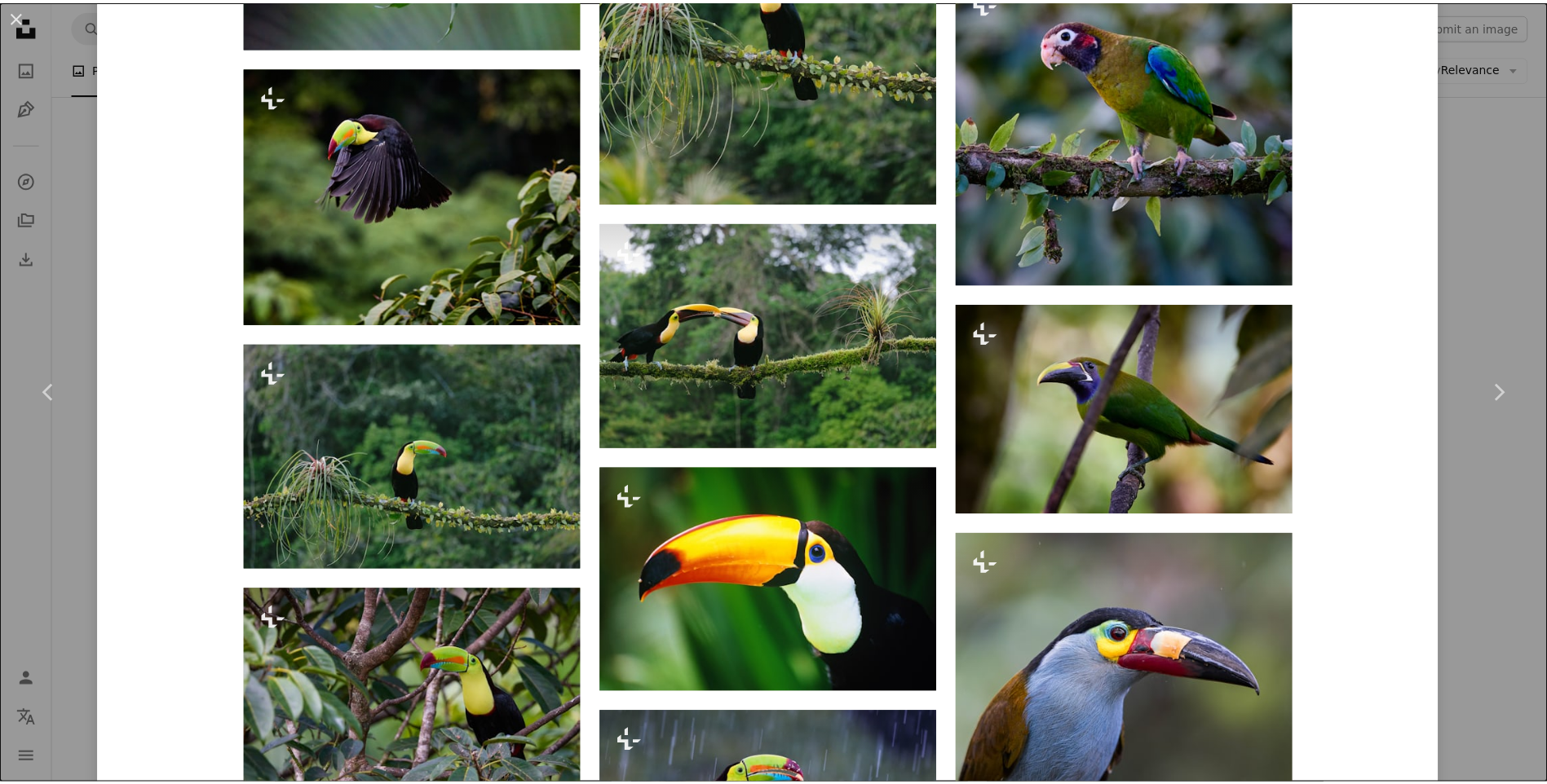
scroll to position [3586, 0]
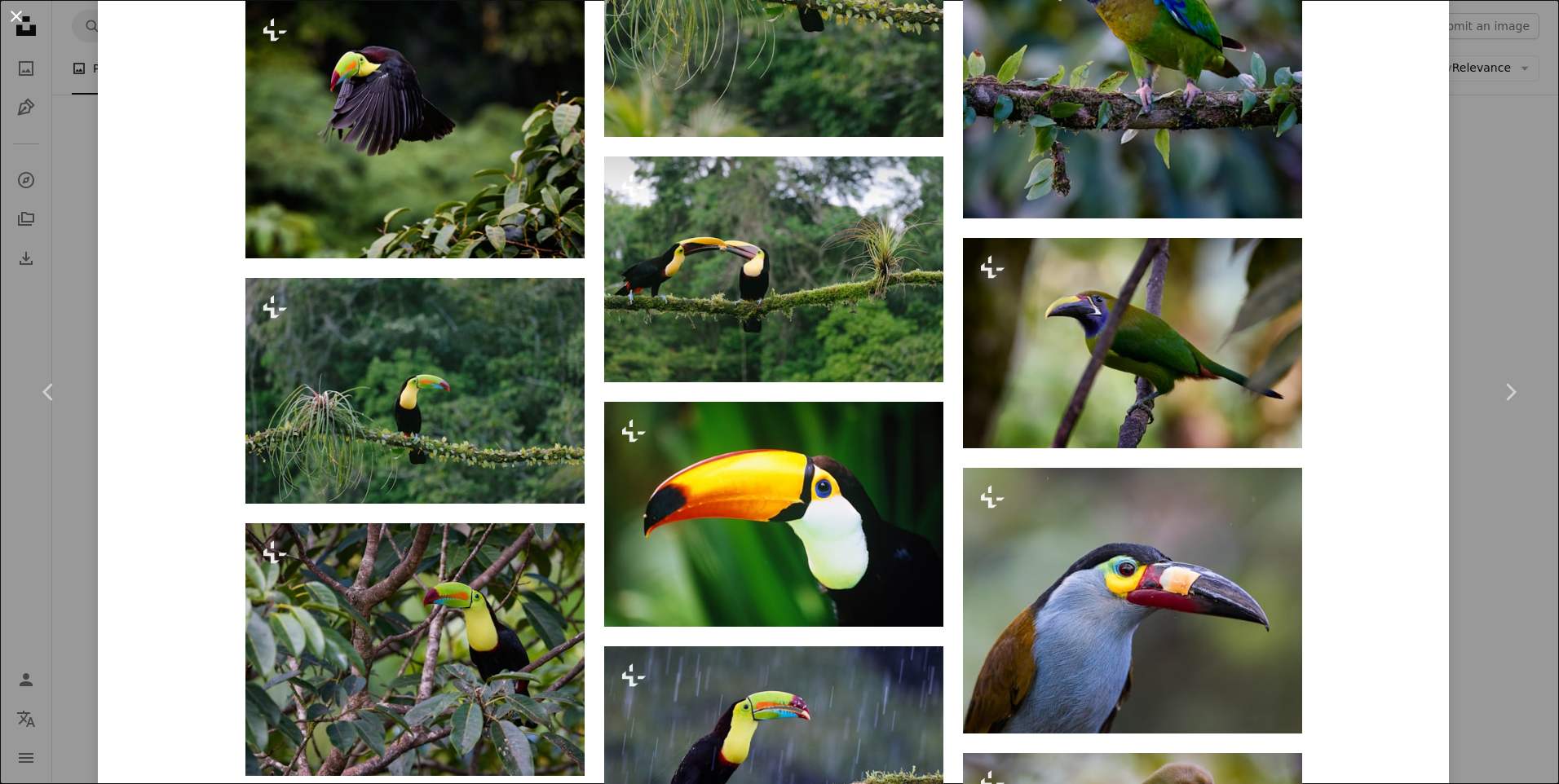
click at [10, 10] on button "An X shape" at bounding box center [16, 16] width 19 height 19
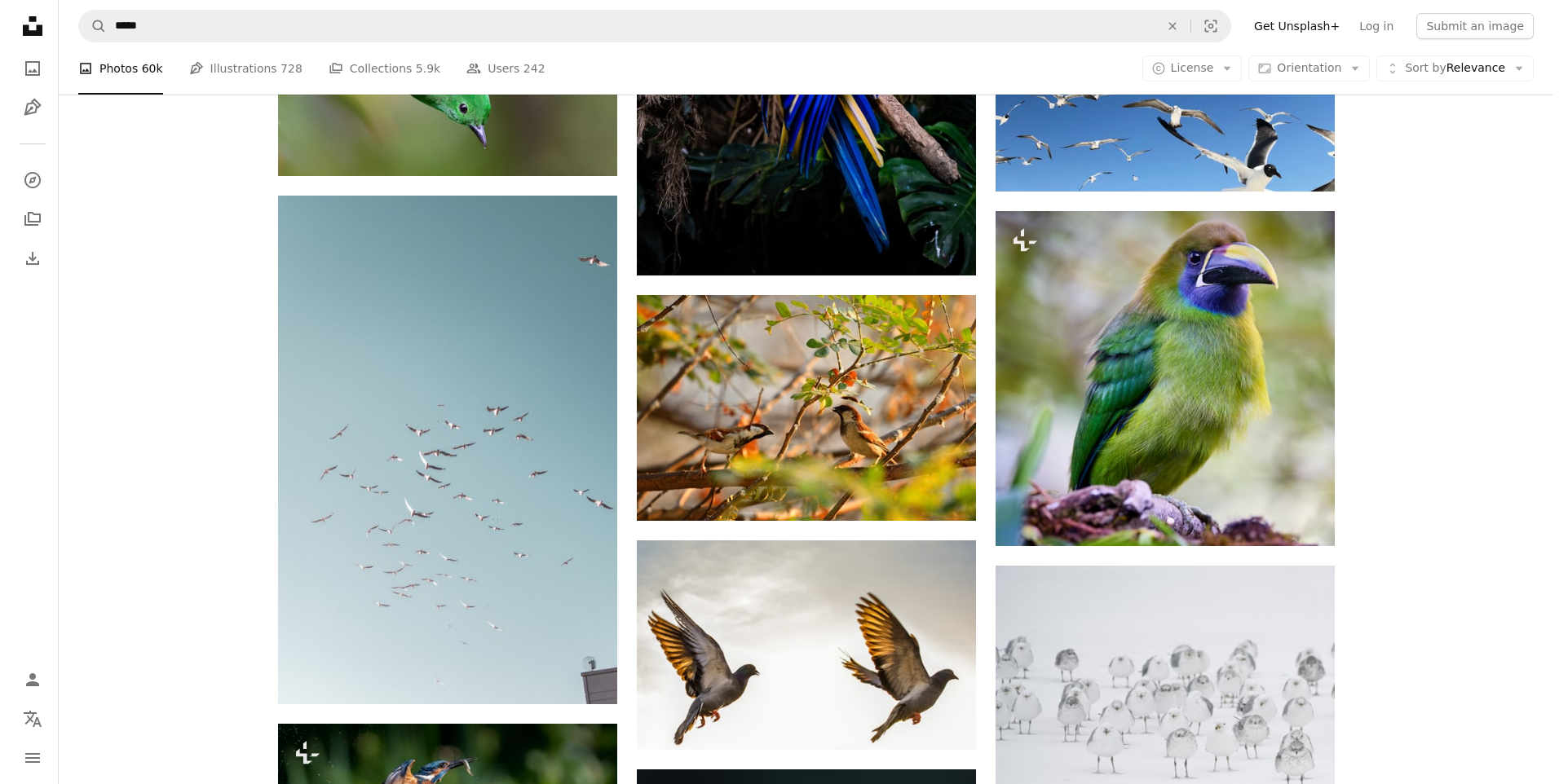
scroll to position [11412, 0]
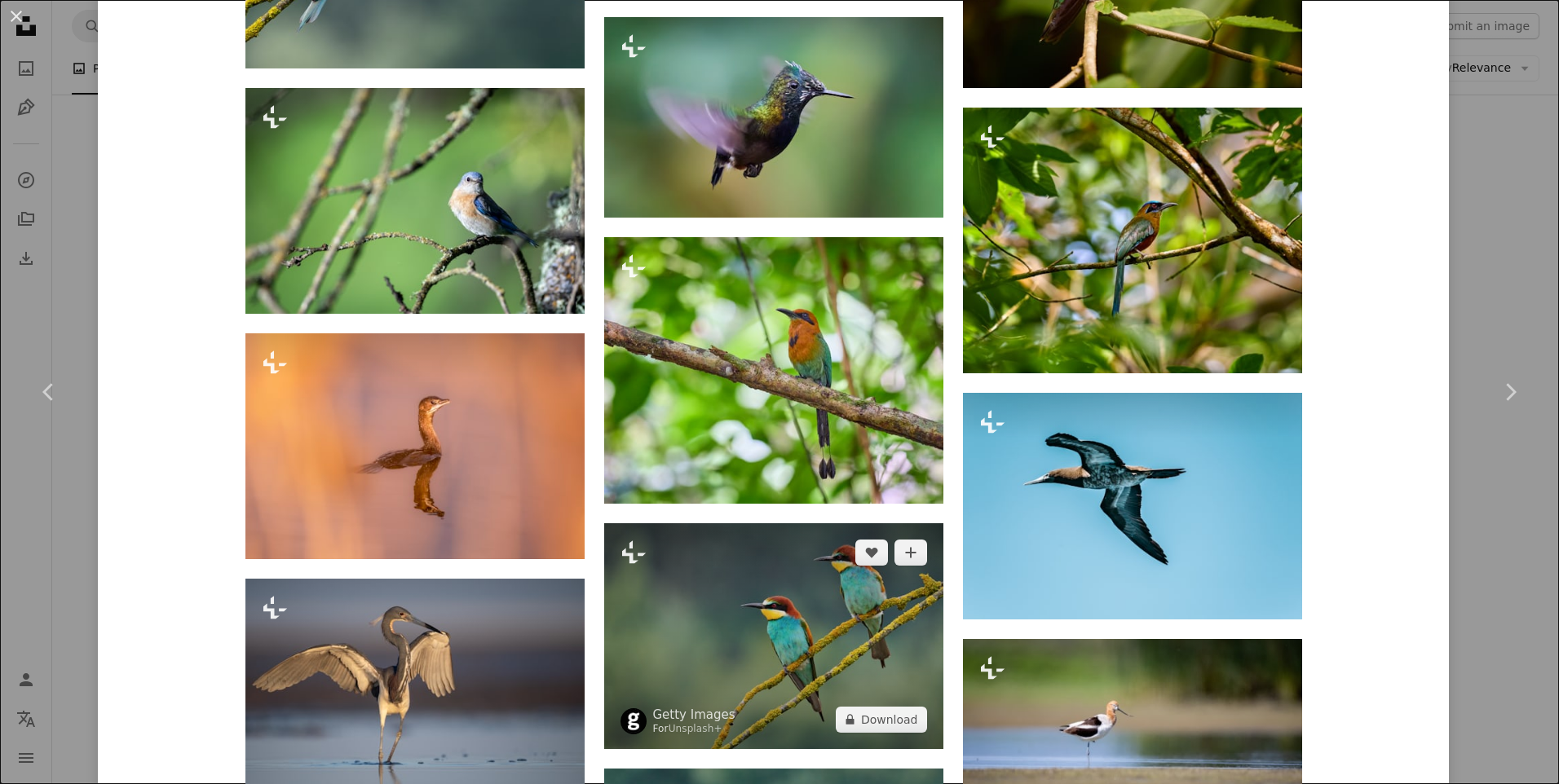
scroll to position [4565, 0]
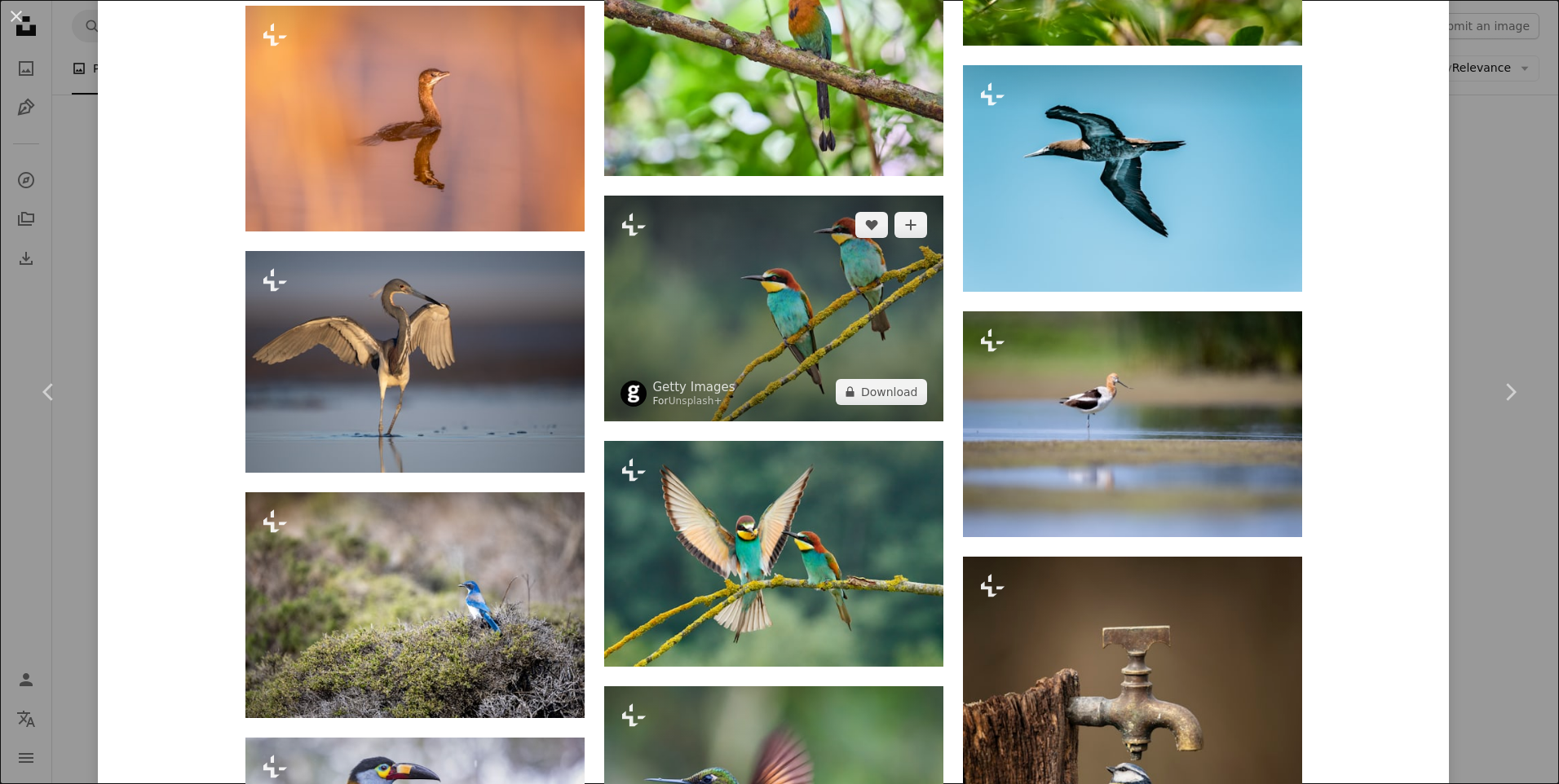
click at [774, 320] on img at bounding box center [773, 309] width 339 height 226
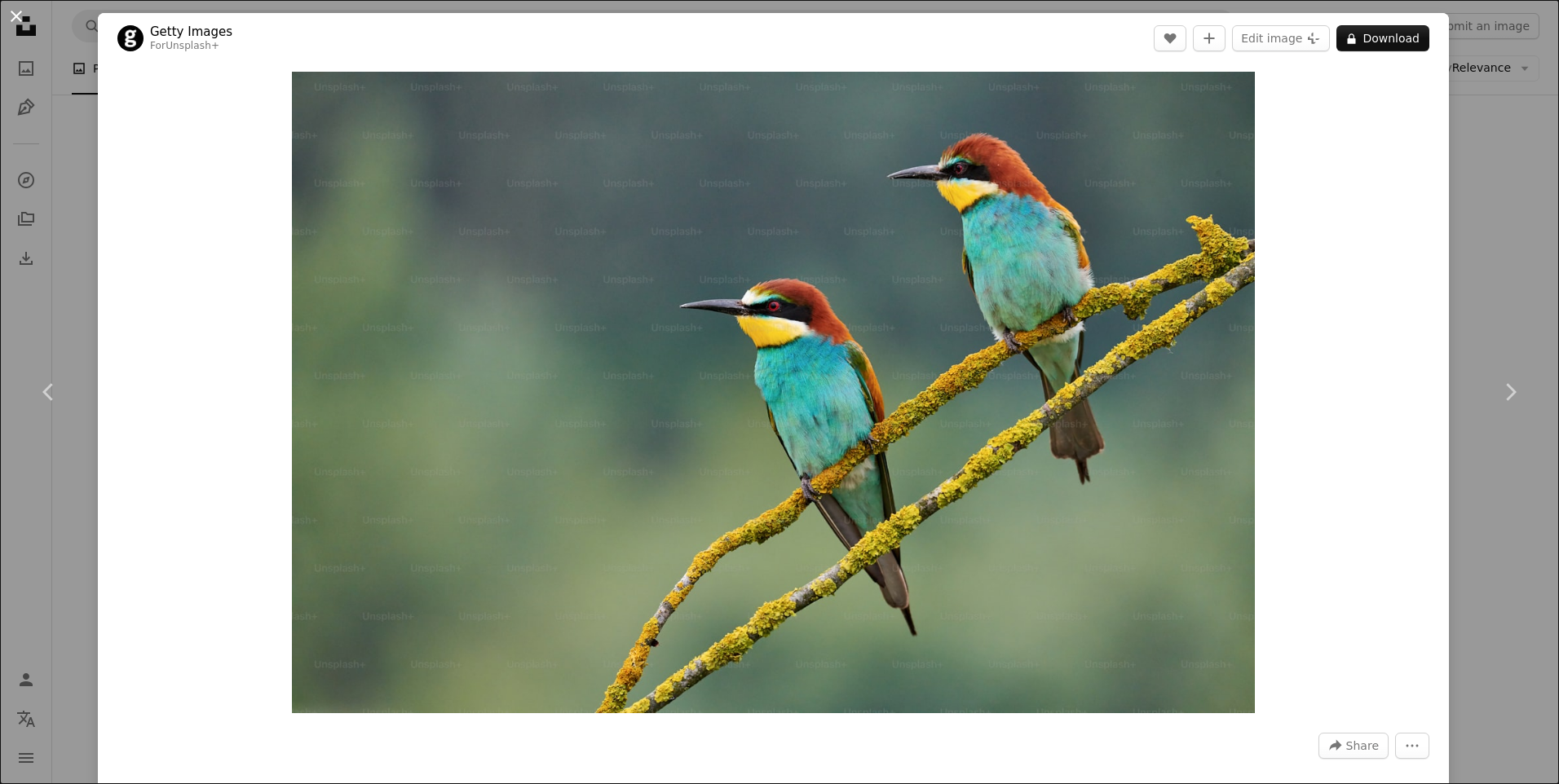
click at [13, 7] on button "An X shape" at bounding box center [16, 16] width 19 height 19
